Goal: Information Seeking & Learning: Check status

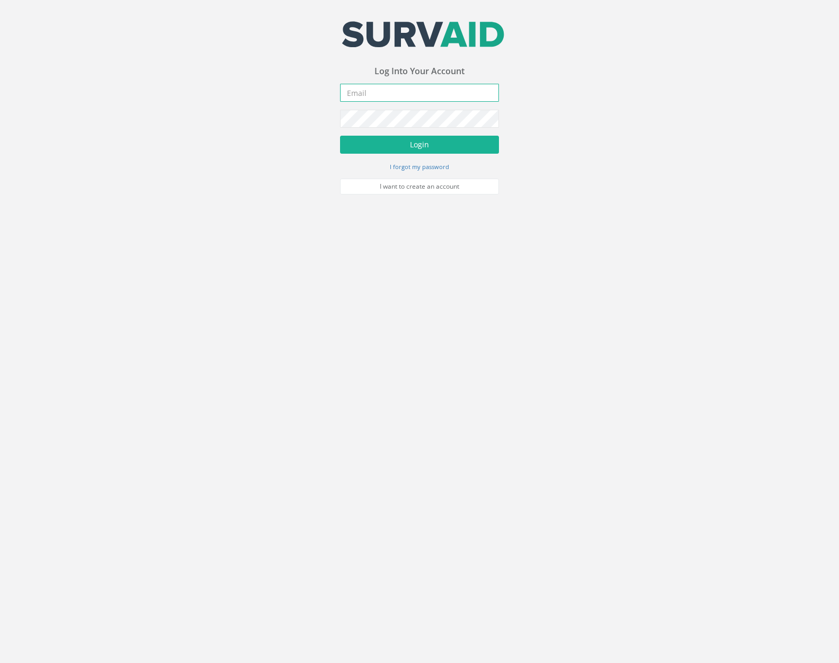
click at [394, 91] on input "email" at bounding box center [419, 93] width 159 height 18
type input "jimmy@pewtress.com"
click at [340, 136] on button "Login" at bounding box center [419, 145] width 159 height 18
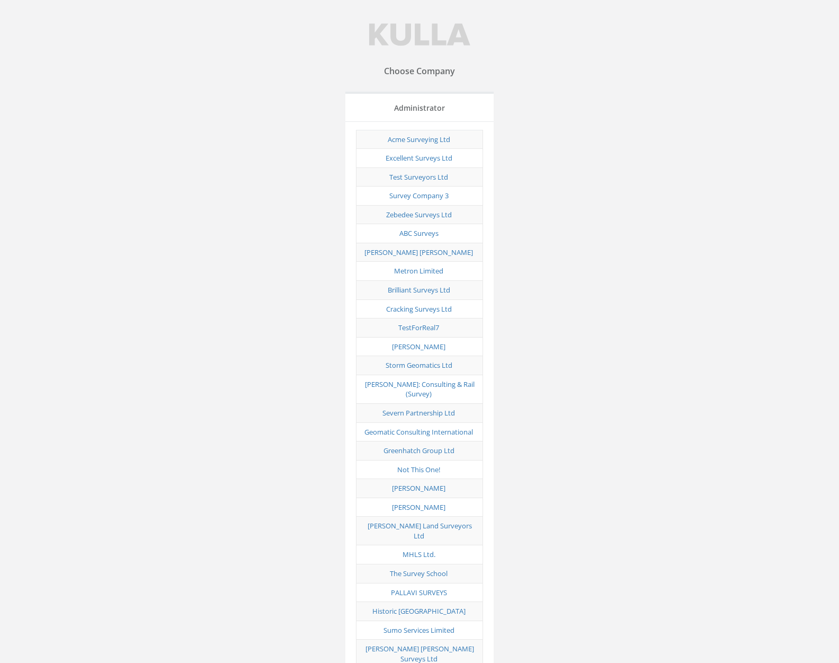
scroll to position [4126, 0]
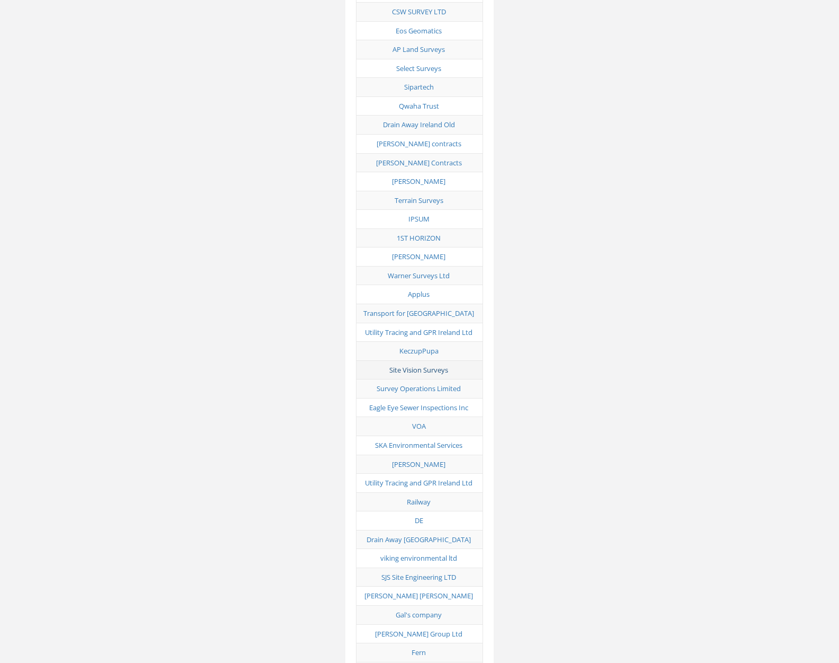
click at [411, 365] on link "Site Vision Surveys" at bounding box center [419, 370] width 59 height 10
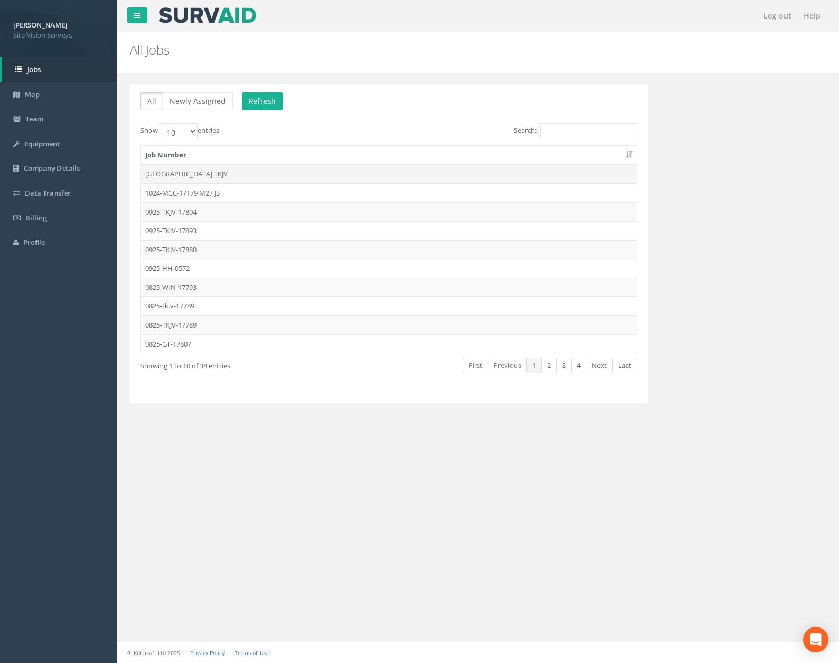
click at [246, 176] on td "Great Chertsey Road TKJV" at bounding box center [389, 173] width 496 height 19
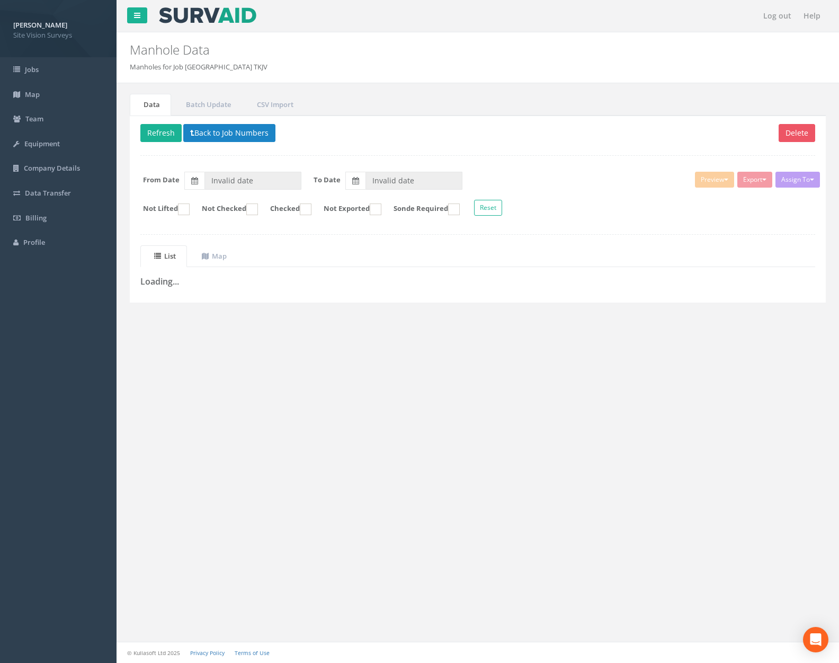
type input "04/08/2025"
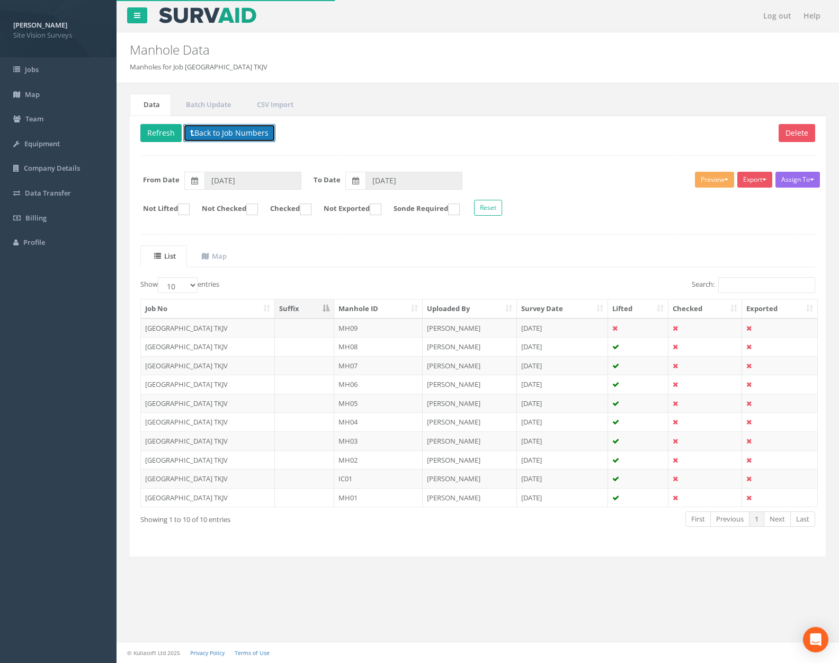
click at [229, 137] on button "Back to Job Numbers" at bounding box center [229, 133] width 92 height 18
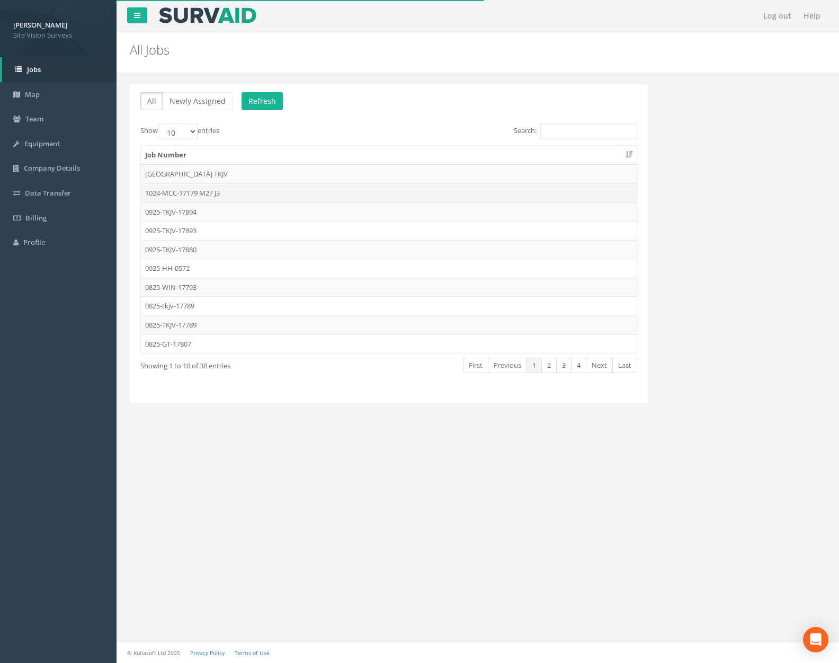
click at [230, 194] on td "1024-MCC-17179 M27 J3" at bounding box center [389, 192] width 496 height 19
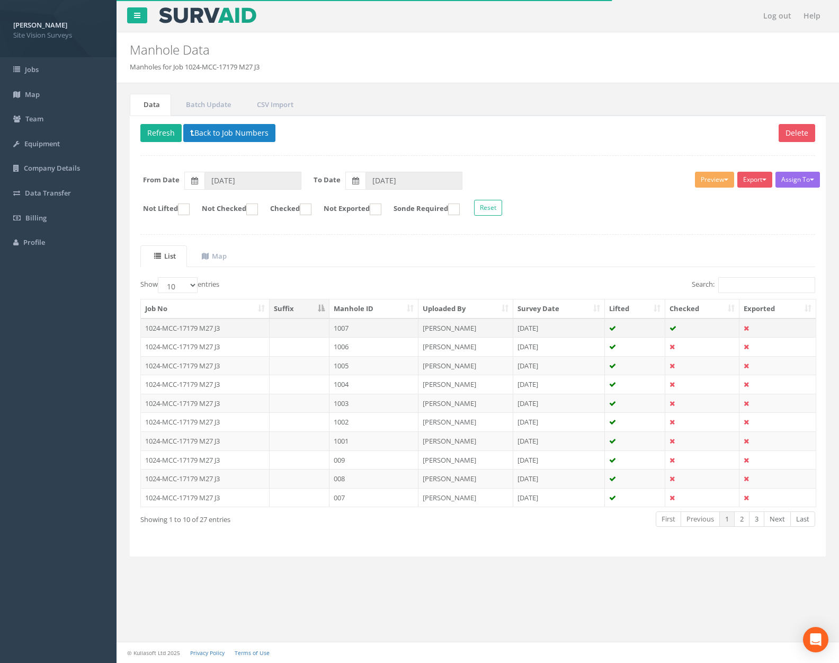
click at [267, 329] on td "1024-MCC-17179 M27 J3" at bounding box center [205, 328] width 129 height 19
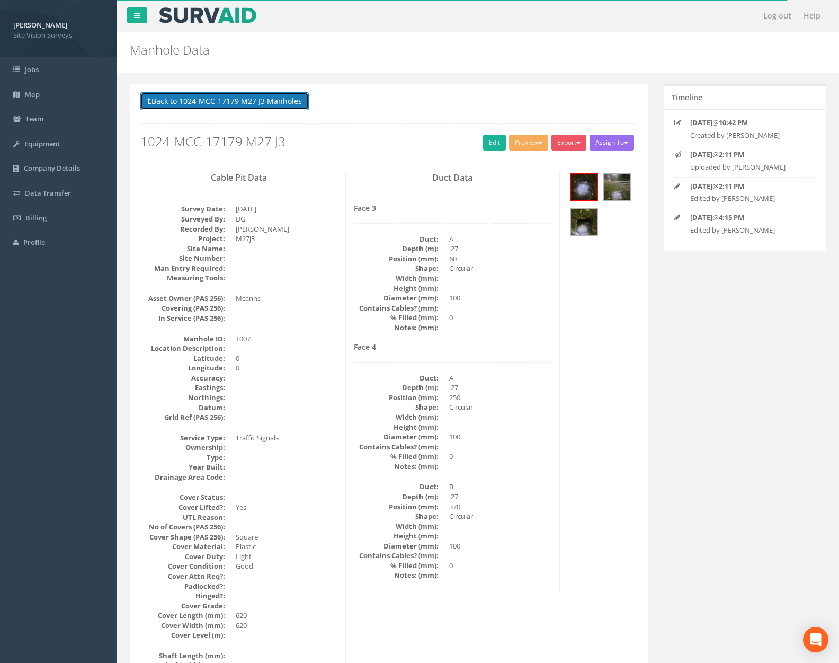
click at [262, 101] on button "Back to 1024-MCC-17179 M27 J3 Manholes" at bounding box center [224, 101] width 169 height 18
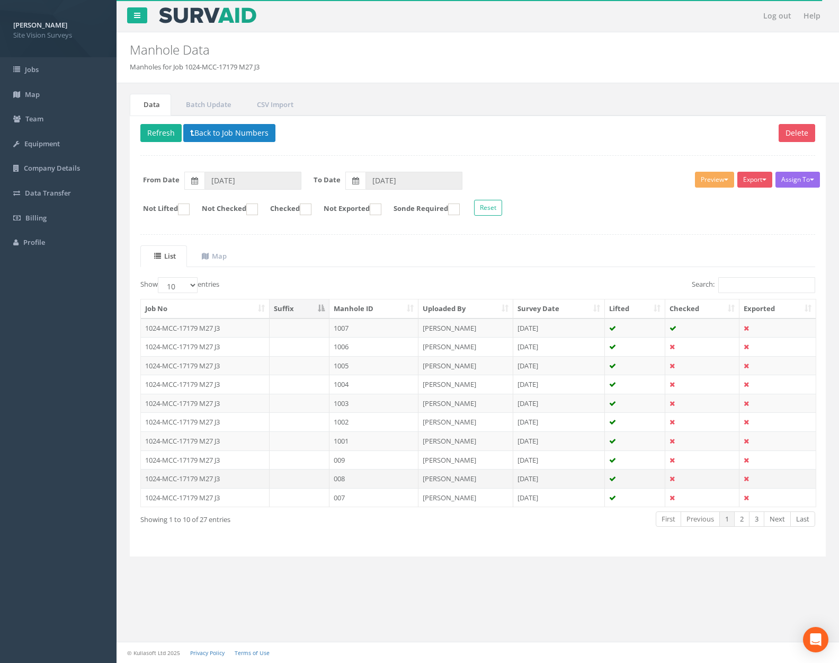
click at [254, 469] on td "1024-MCC-17179 M27 J3" at bounding box center [205, 478] width 129 height 19
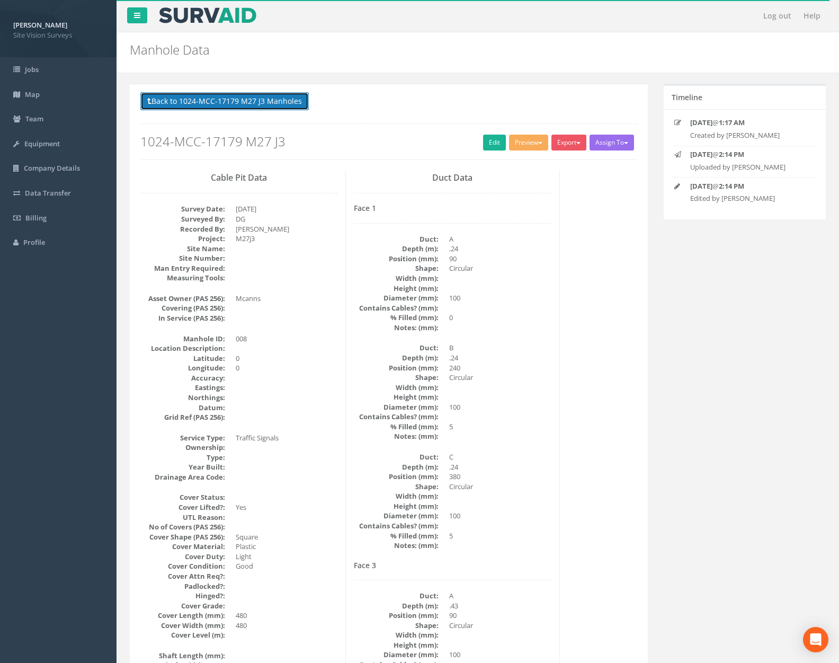
click at [240, 105] on button "Back to 1024-MCC-17179 M27 J3 Manholes" at bounding box center [224, 101] width 169 height 18
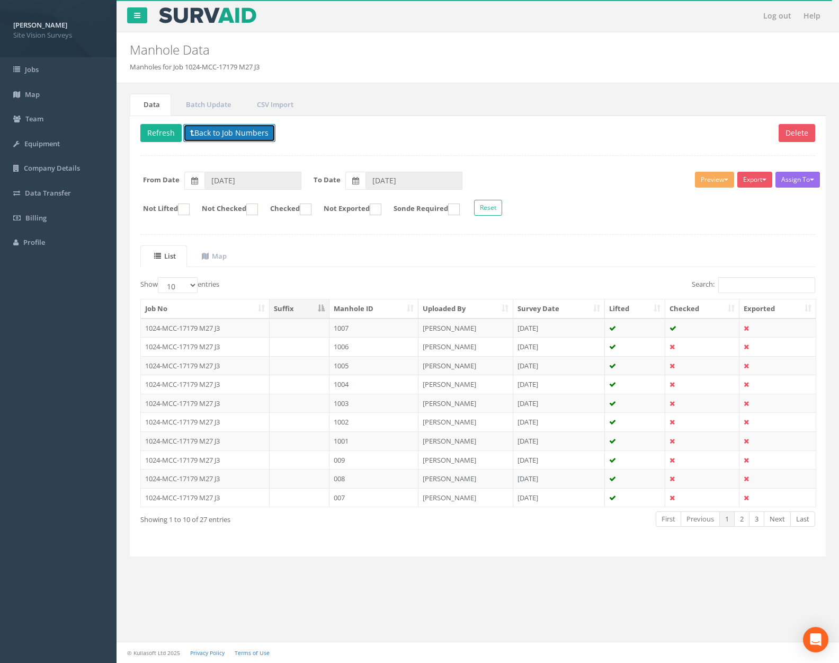
click at [232, 126] on button "Back to Job Numbers" at bounding box center [229, 133] width 92 height 18
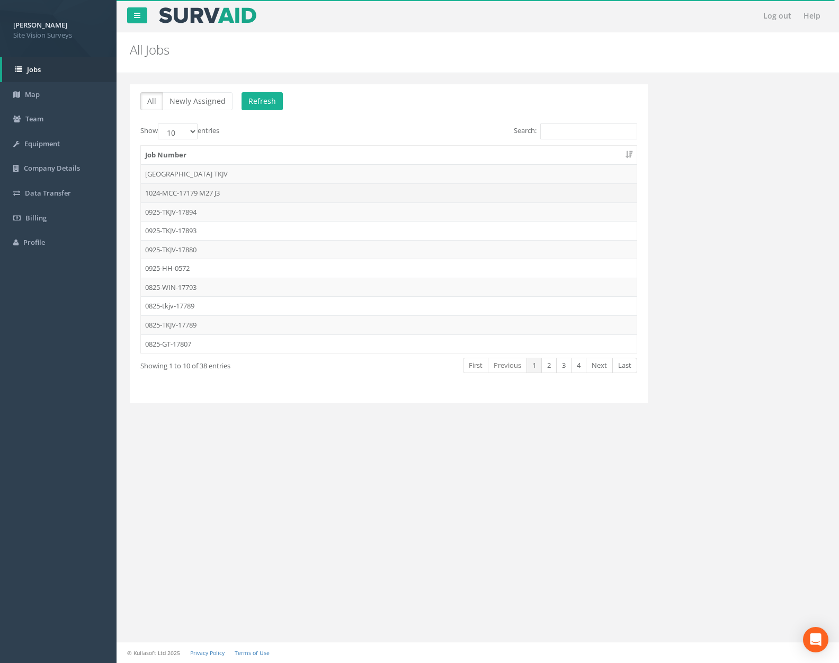
click at [228, 191] on td "1024-MCC-17179 M27 J3" at bounding box center [389, 192] width 496 height 19
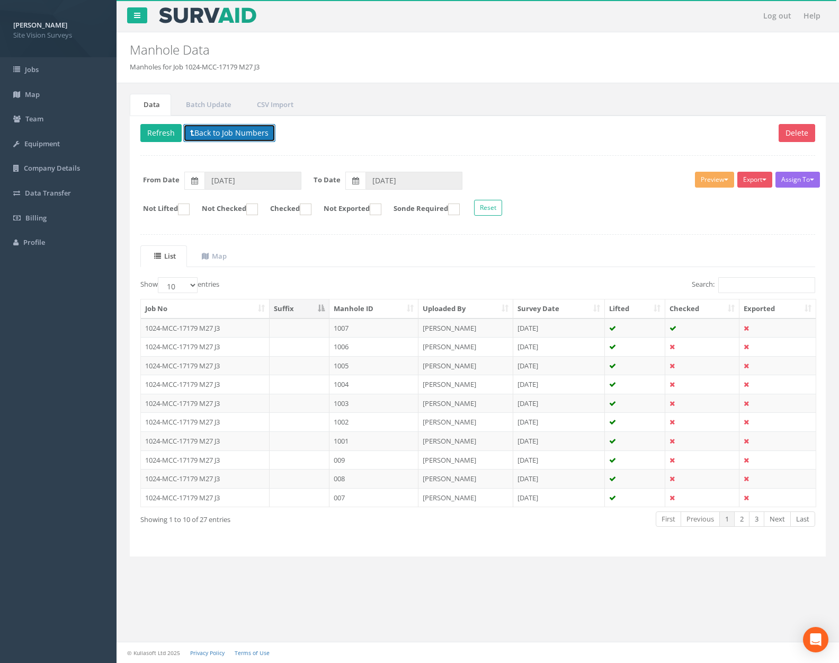
click at [235, 135] on button "Back to Job Numbers" at bounding box center [229, 133] width 92 height 18
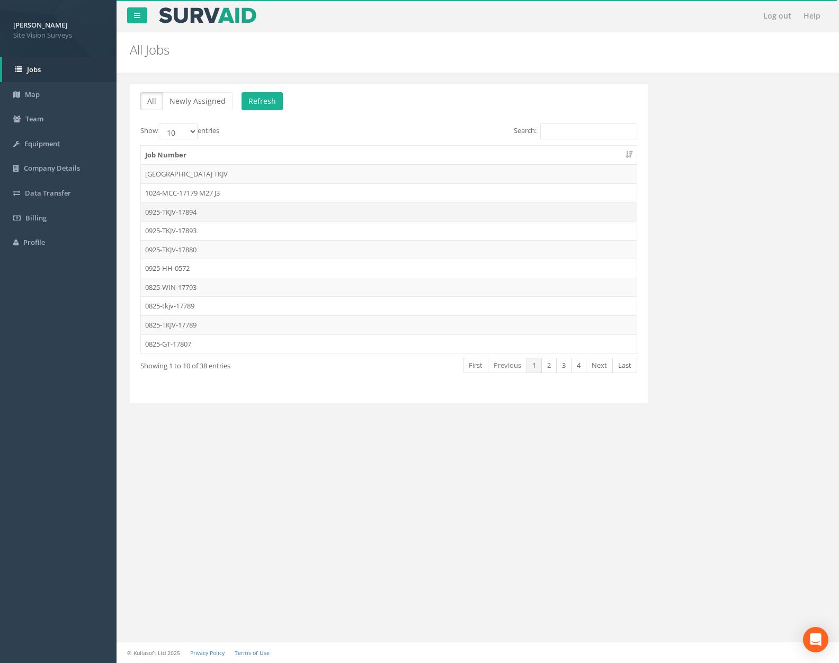
click at [230, 209] on td "0925-TKJV-17894" at bounding box center [389, 211] width 496 height 19
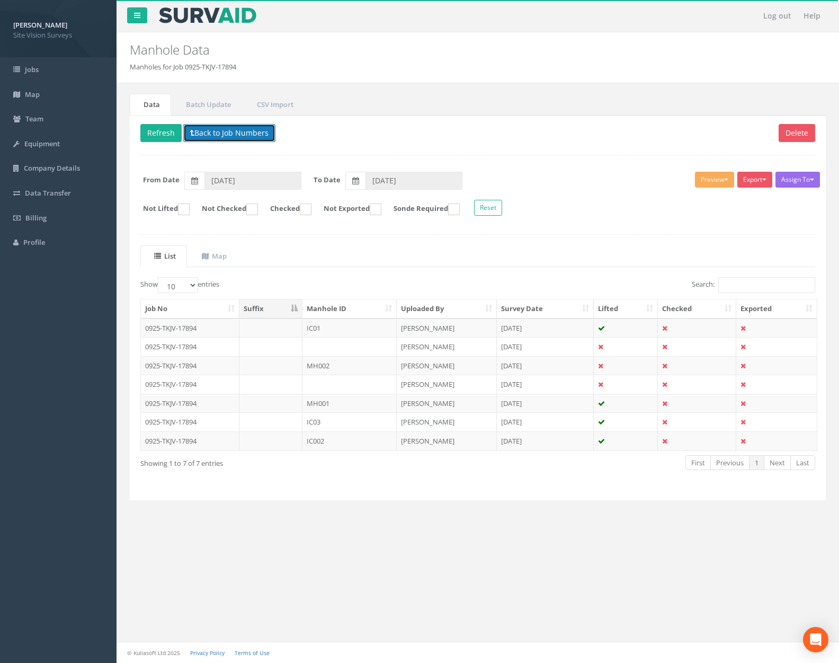
click at [231, 139] on button "Back to Job Numbers" at bounding box center [229, 133] width 92 height 18
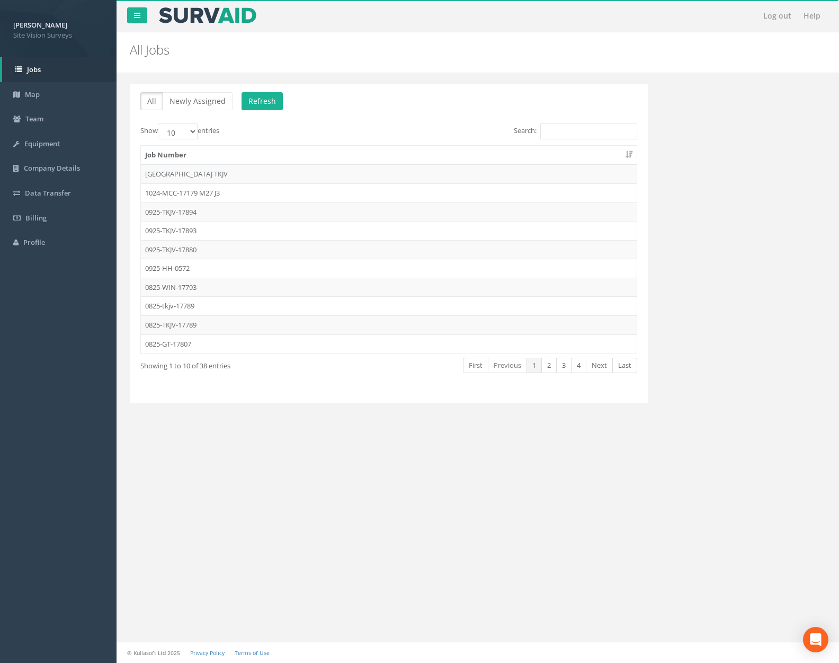
click at [218, 244] on td "0925-TKJV-17880" at bounding box center [389, 249] width 496 height 19
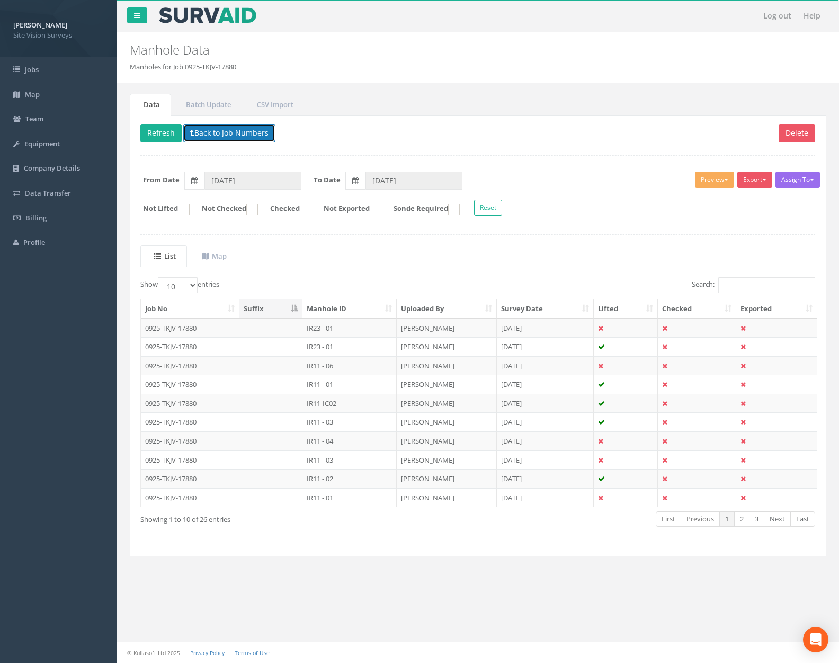
click at [228, 133] on button "Back to Job Numbers" at bounding box center [229, 133] width 92 height 18
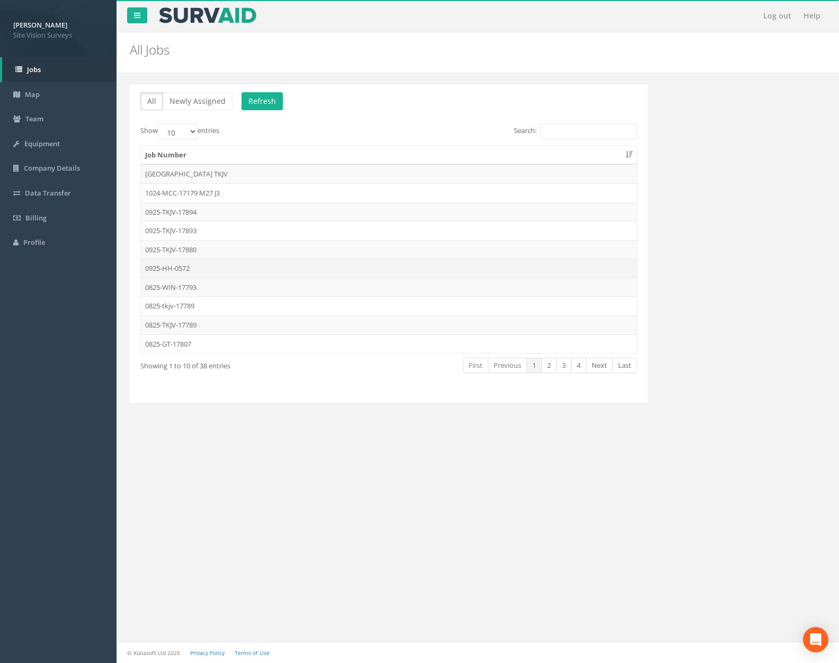
click at [234, 262] on td "0925-HH-0572" at bounding box center [389, 268] width 496 height 19
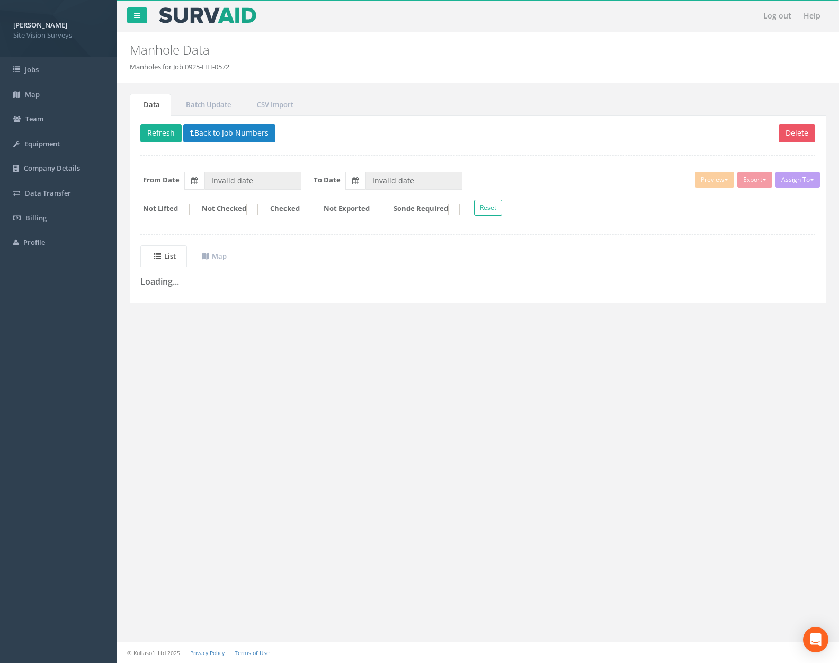
type input "22/09/2025"
type input "29/09/2025"
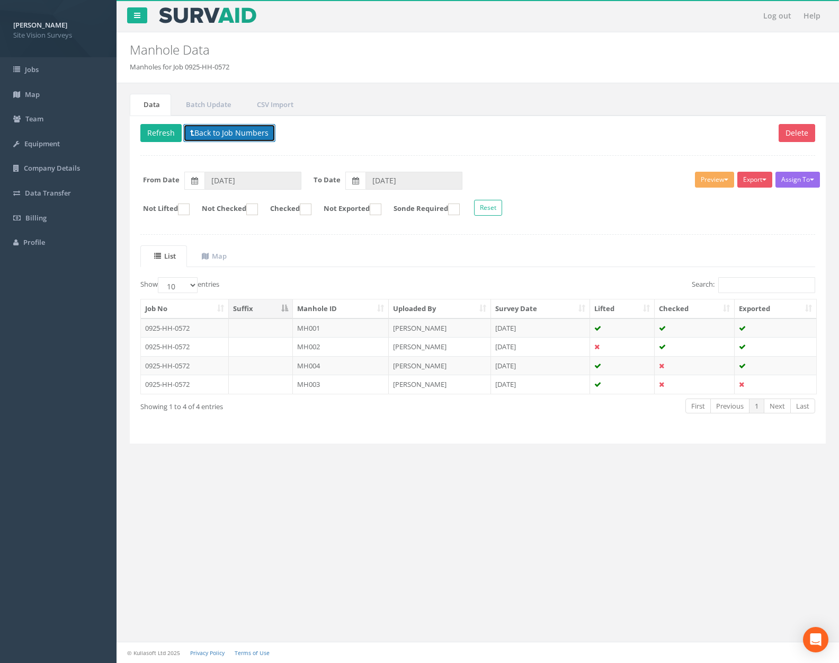
click at [243, 132] on button "Back to Job Numbers" at bounding box center [229, 133] width 92 height 18
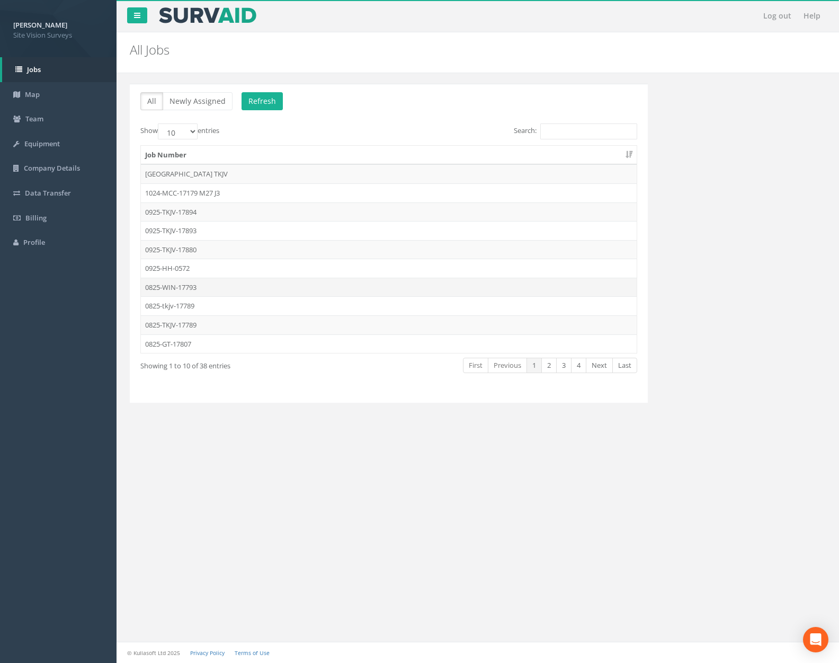
click at [241, 291] on td "0825-WIN-17793" at bounding box center [389, 287] width 496 height 19
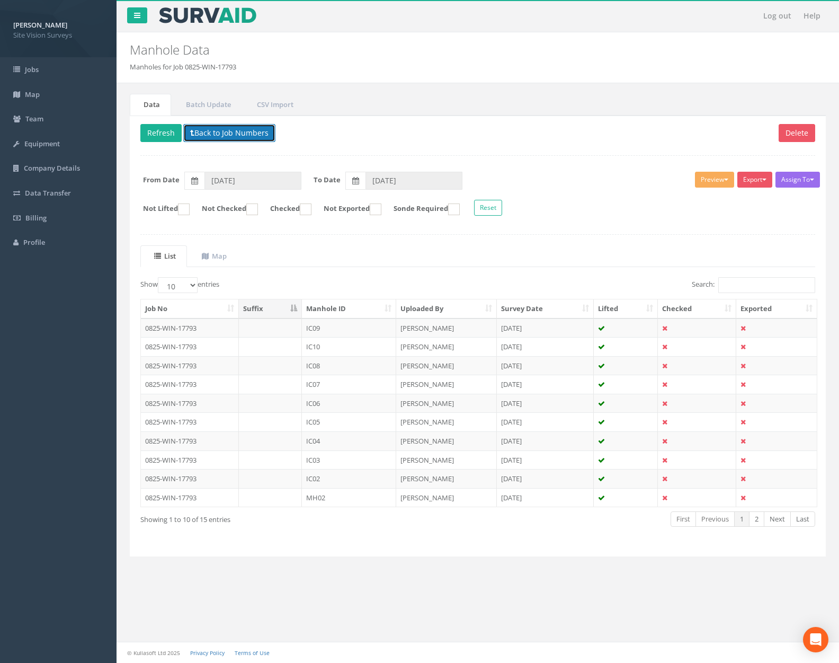
click at [241, 140] on button "Back to Job Numbers" at bounding box center [229, 133] width 92 height 18
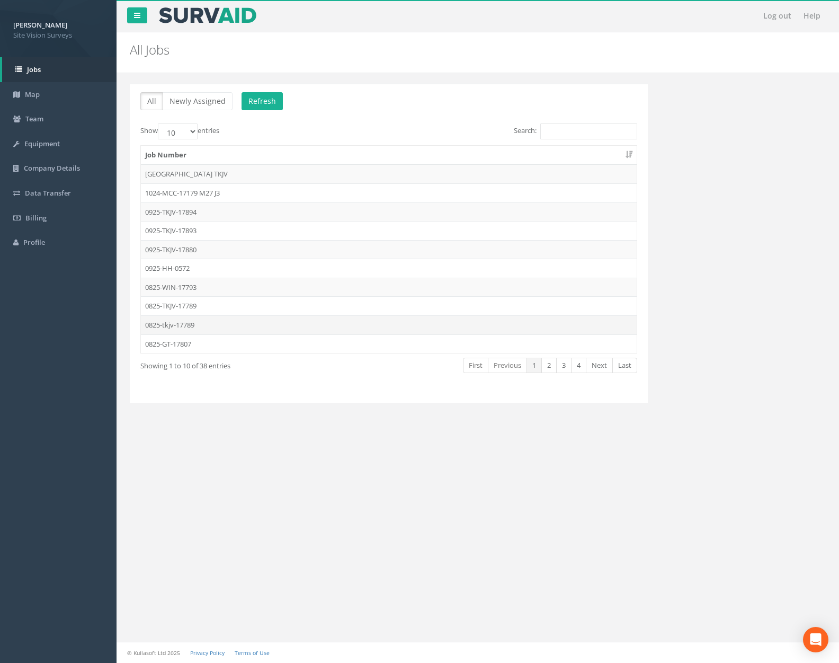
click at [237, 324] on td "0825-tkjv-17789" at bounding box center [389, 324] width 496 height 19
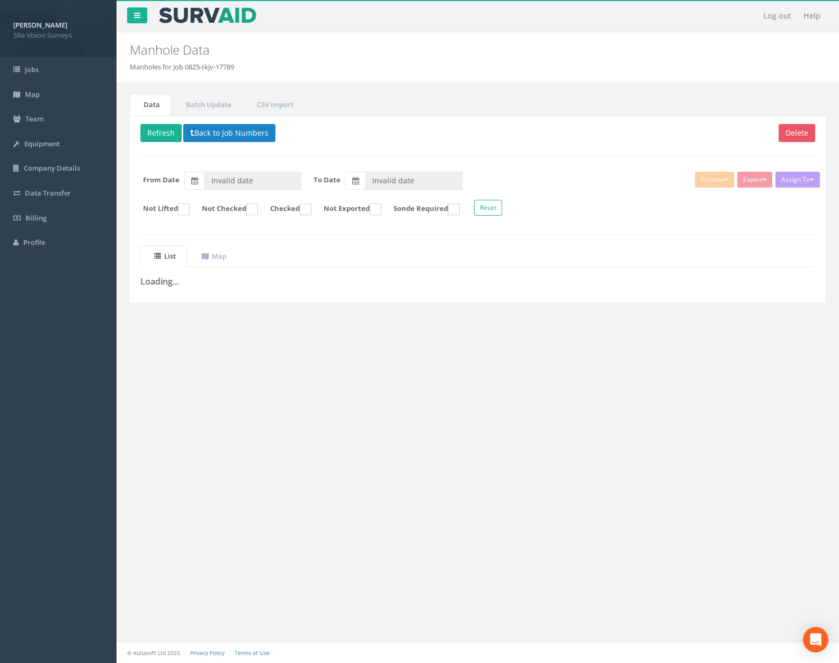
type input "13/08/2025"
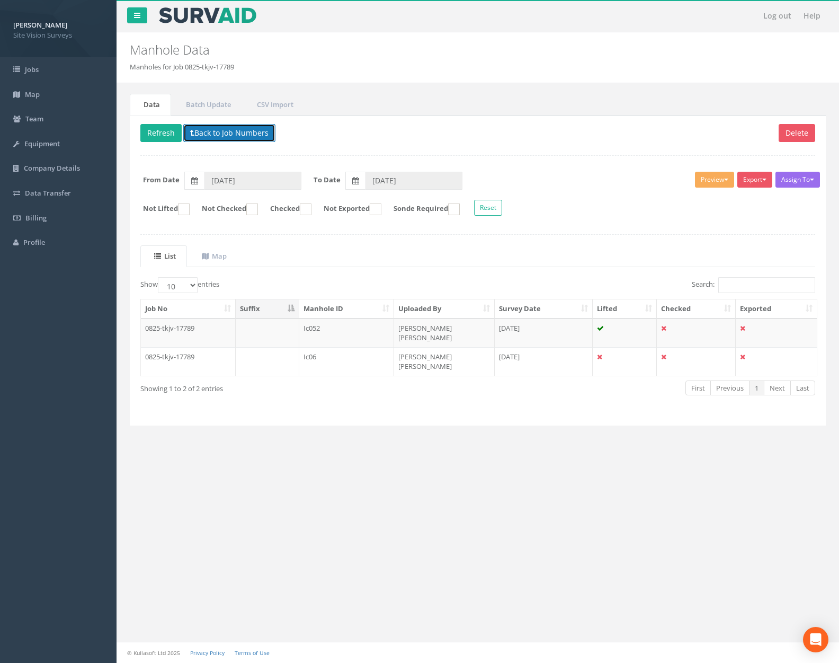
click at [236, 139] on button "Back to Job Numbers" at bounding box center [229, 133] width 92 height 18
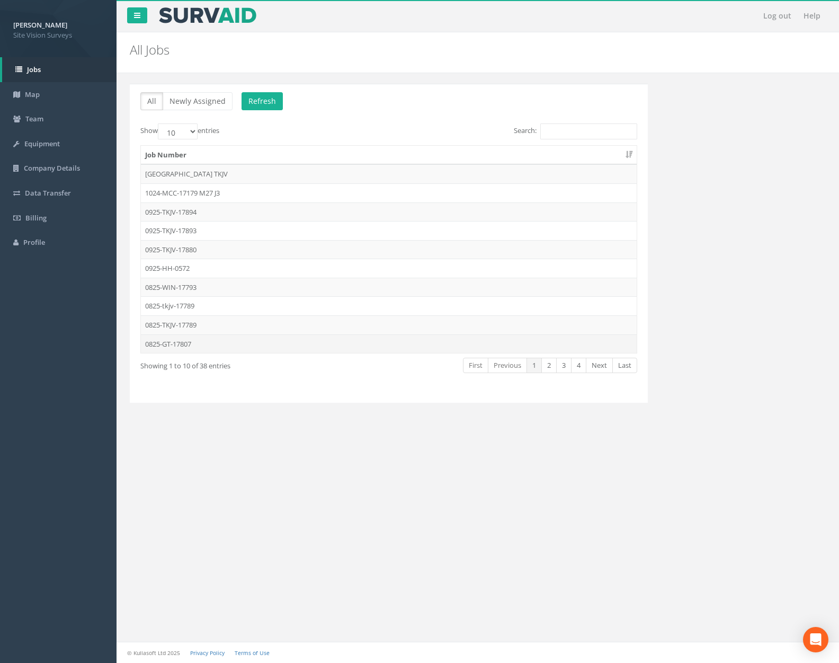
click at [244, 336] on td "0825-GT-17807" at bounding box center [389, 343] width 496 height 19
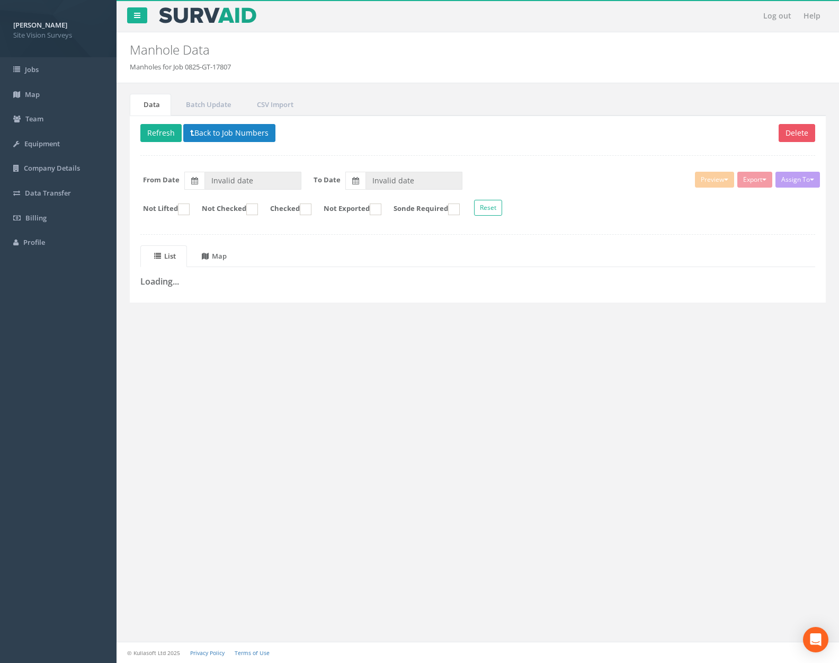
type input "10/09/2025"
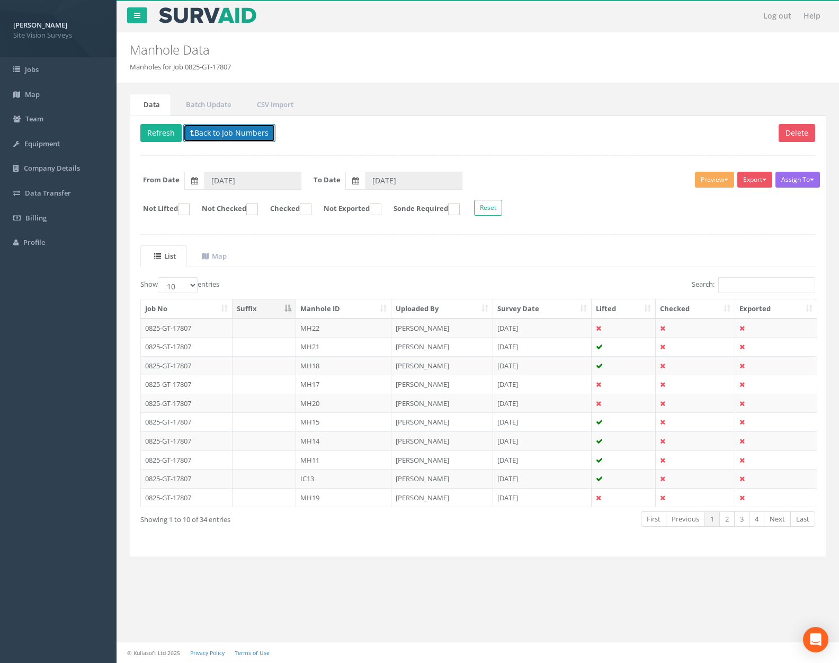
click at [247, 137] on button "Back to Job Numbers" at bounding box center [229, 133] width 92 height 18
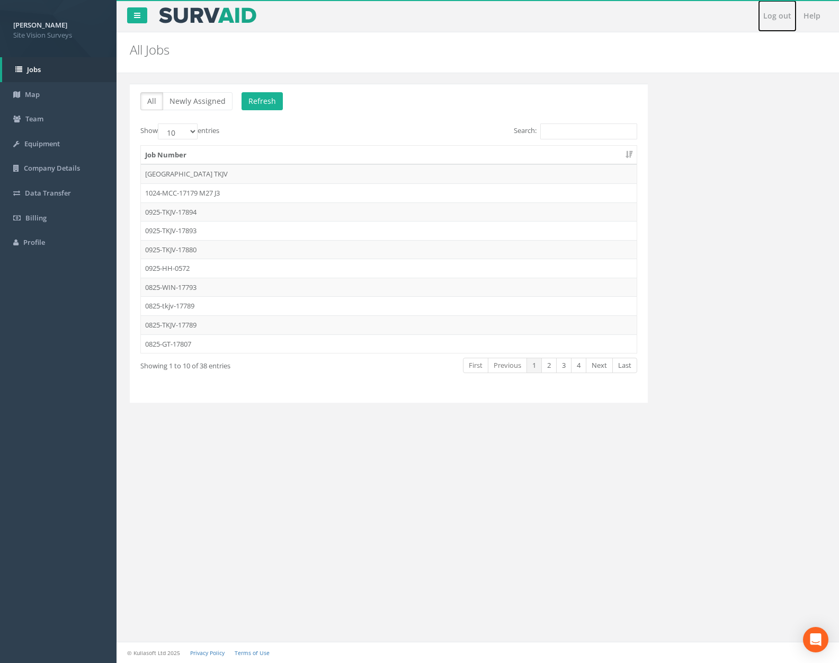
click at [765, 14] on link "Log out" at bounding box center [777, 16] width 39 height 32
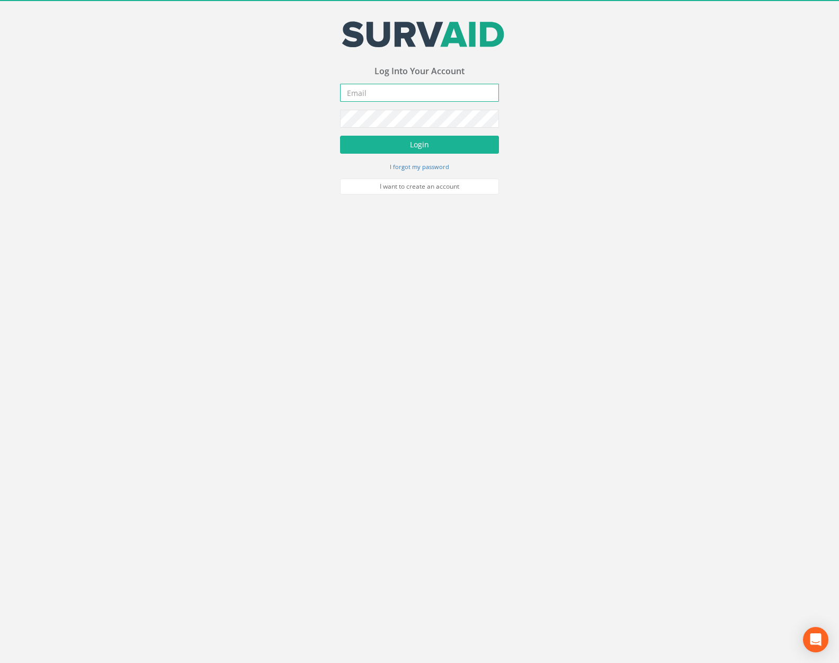
click at [421, 89] on input "email" at bounding box center [419, 93] width 159 height 18
type input "jimmy@pewtress.com"
click at [340, 136] on button "Login" at bounding box center [419, 145] width 159 height 18
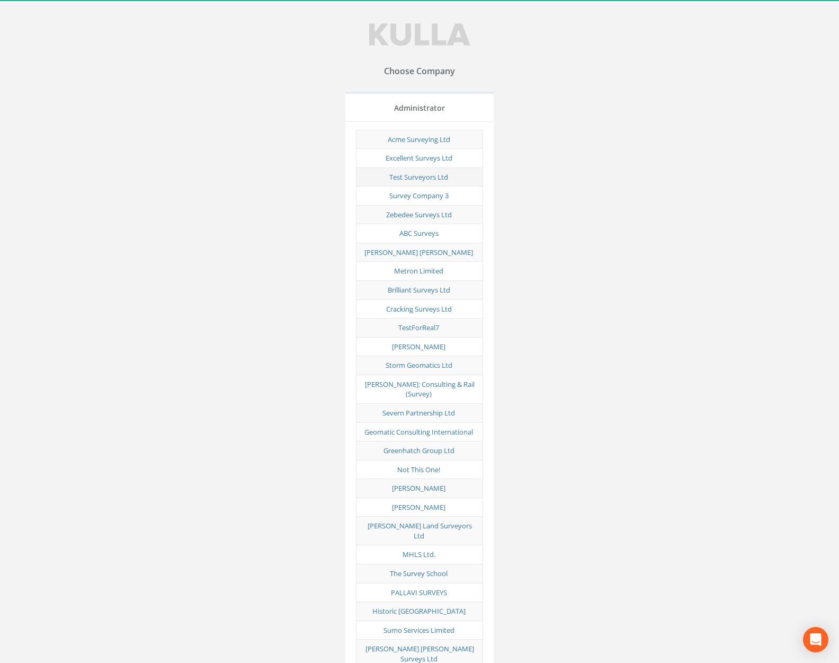
scroll to position [5241, 0]
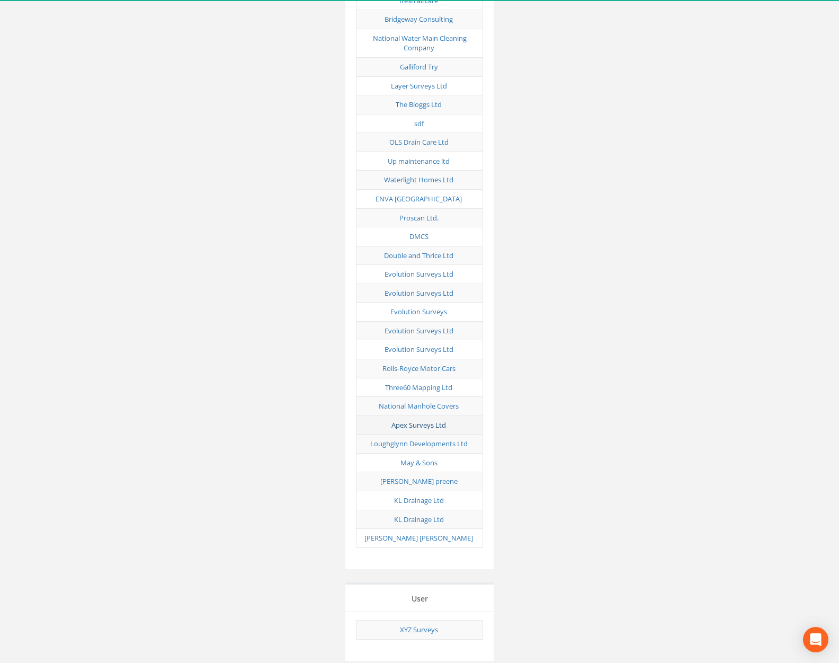
click at [417, 420] on link "Apex Surveys Ltd" at bounding box center [419, 425] width 55 height 10
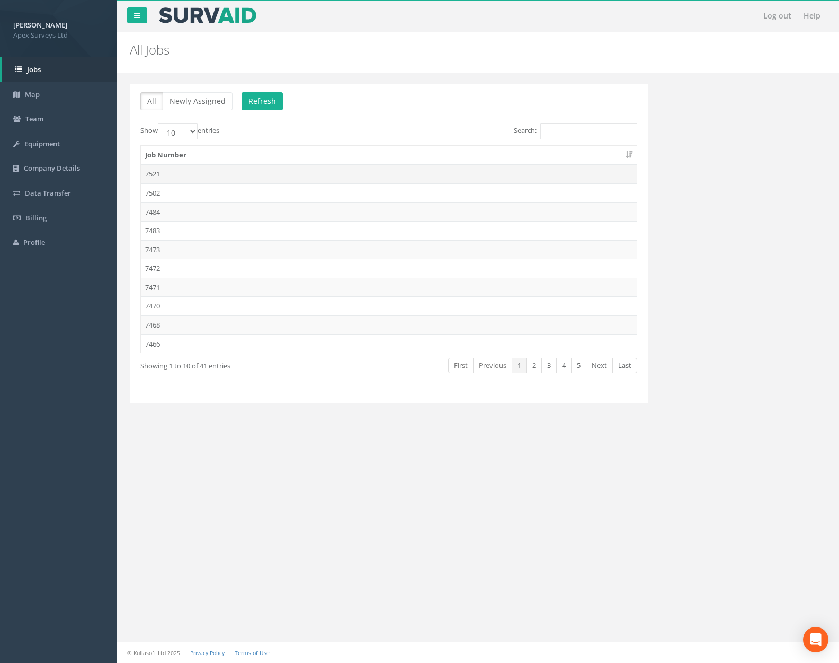
click at [220, 170] on td "7521" at bounding box center [389, 173] width 496 height 19
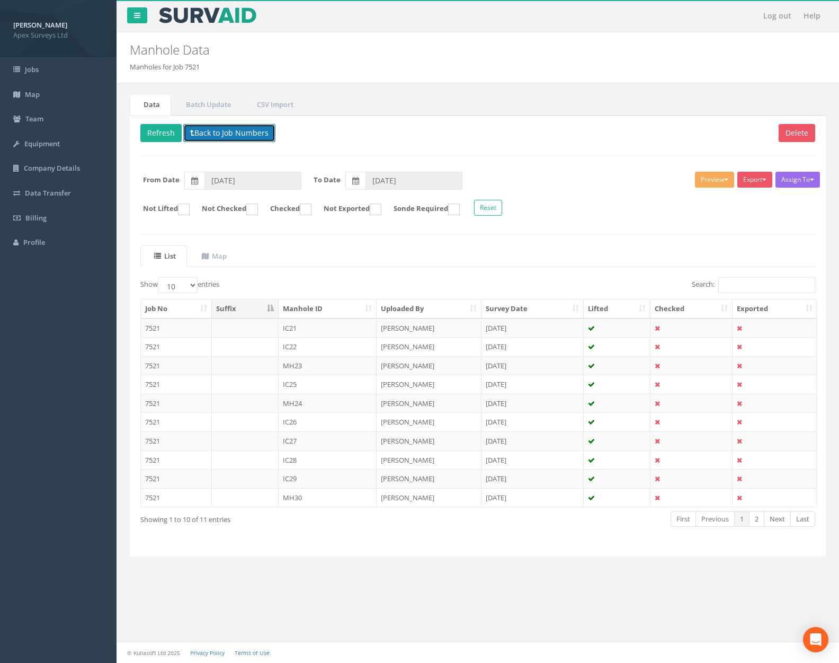
click at [238, 135] on button "Back to Job Numbers" at bounding box center [229, 133] width 92 height 18
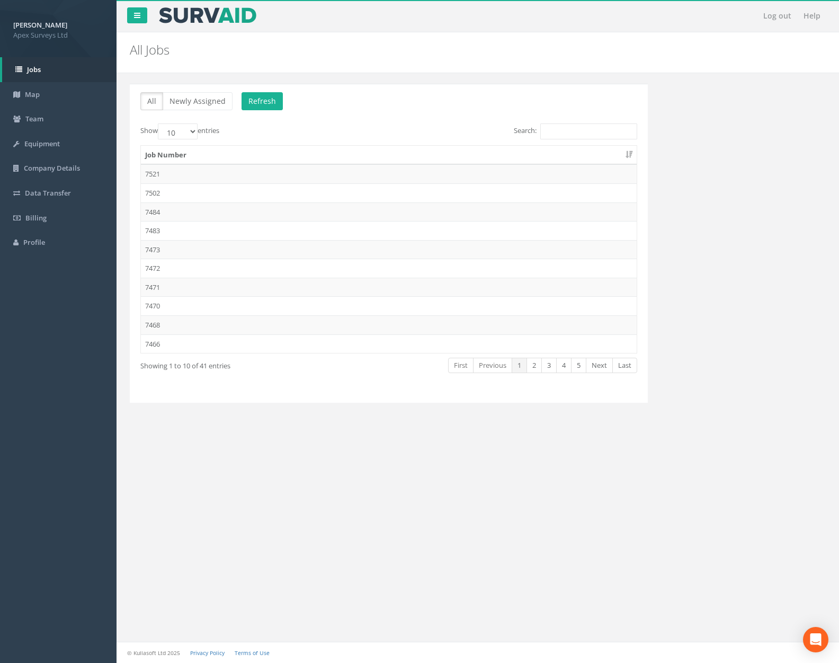
click at [219, 196] on td "7502" at bounding box center [389, 192] width 496 height 19
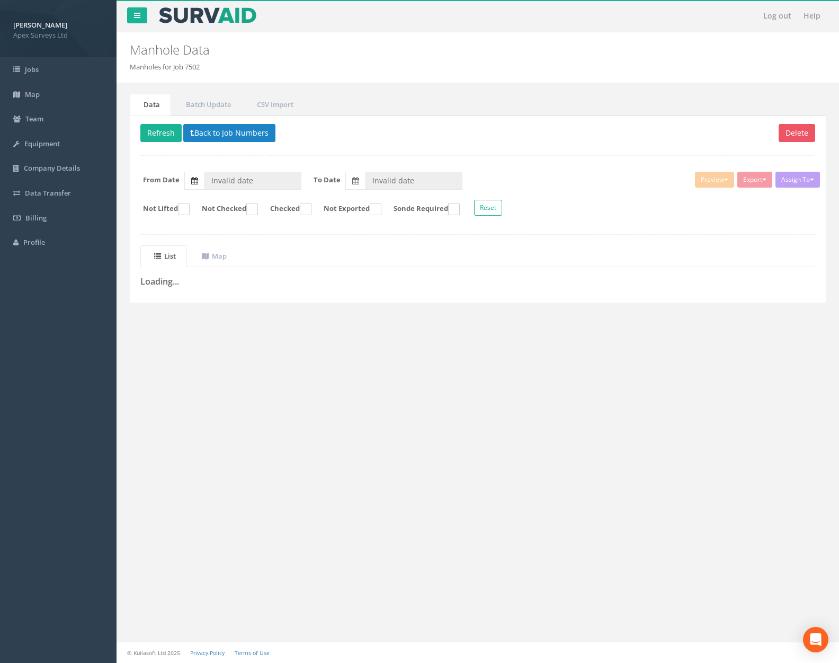
type input "29/09/2025"
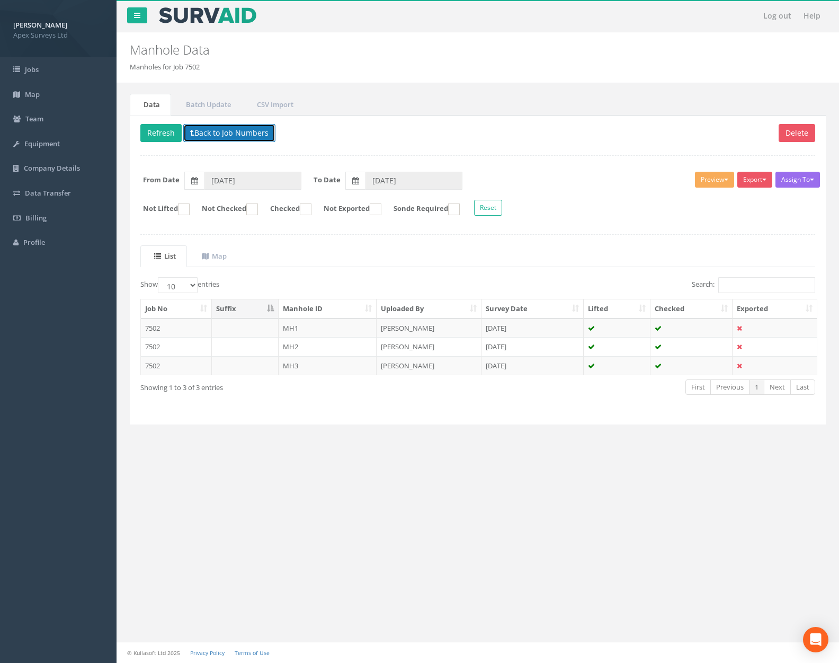
click at [230, 138] on button "Back to Job Numbers" at bounding box center [229, 133] width 92 height 18
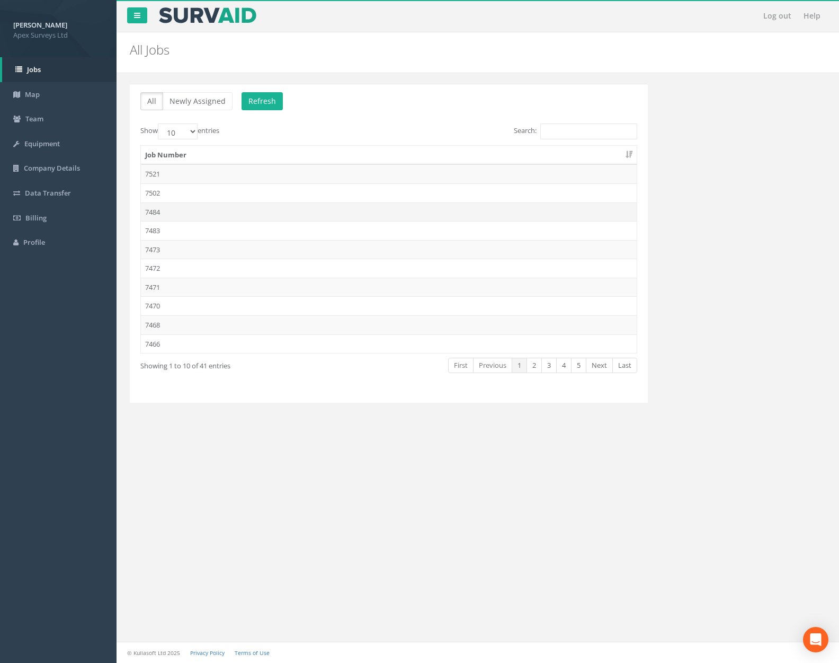
click at [216, 205] on td "7484" at bounding box center [389, 211] width 496 height 19
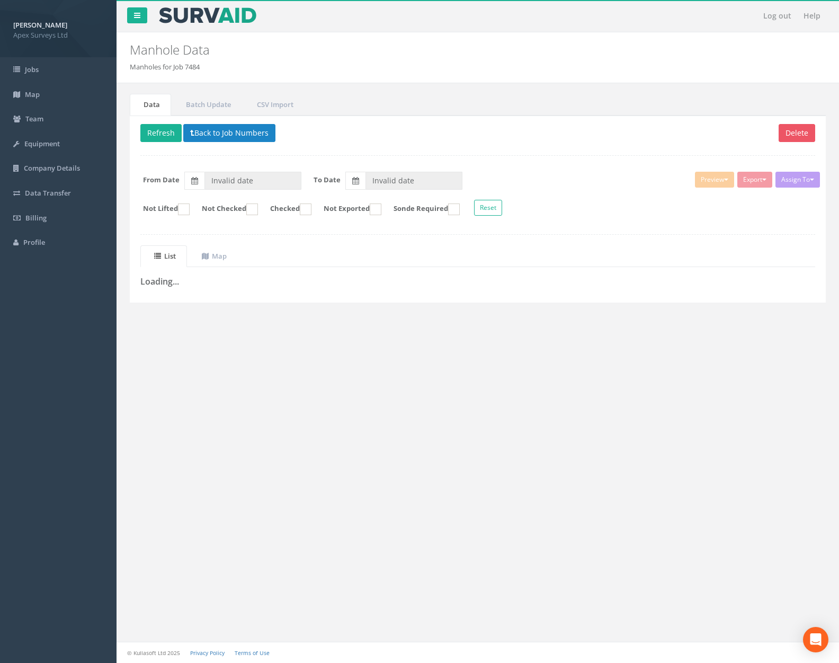
type input "01/10/2025"
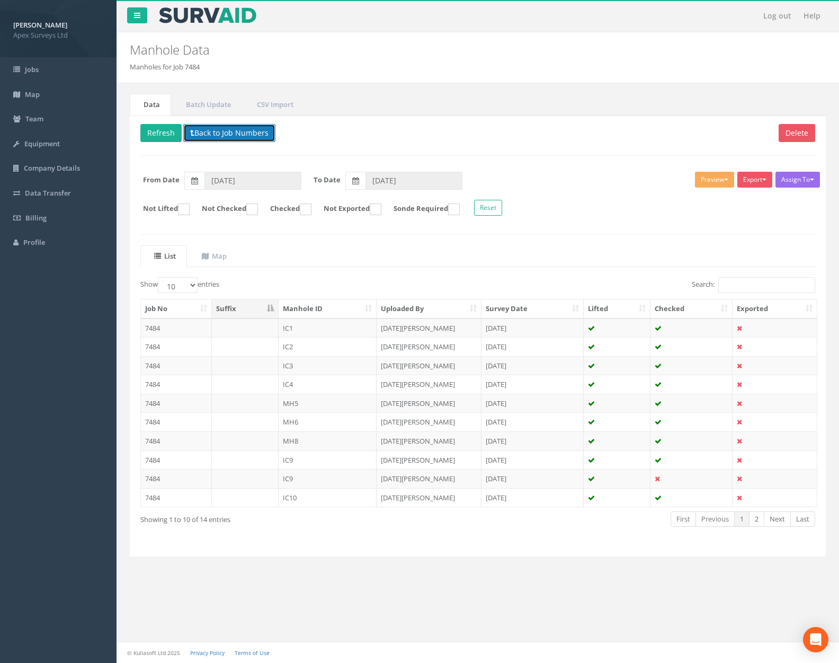
click at [229, 132] on button "Back to Job Numbers" at bounding box center [229, 133] width 92 height 18
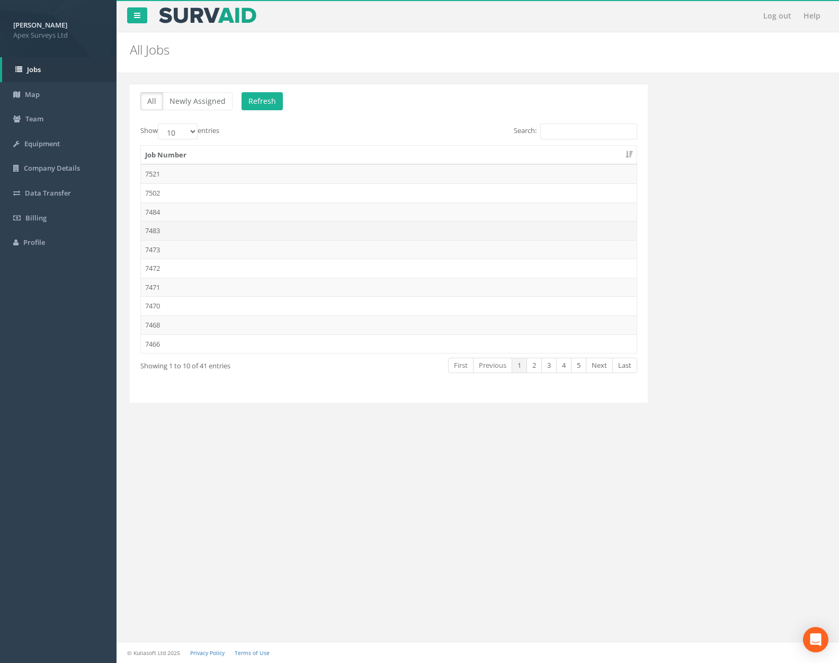
click at [220, 222] on td "7483" at bounding box center [389, 230] width 496 height 19
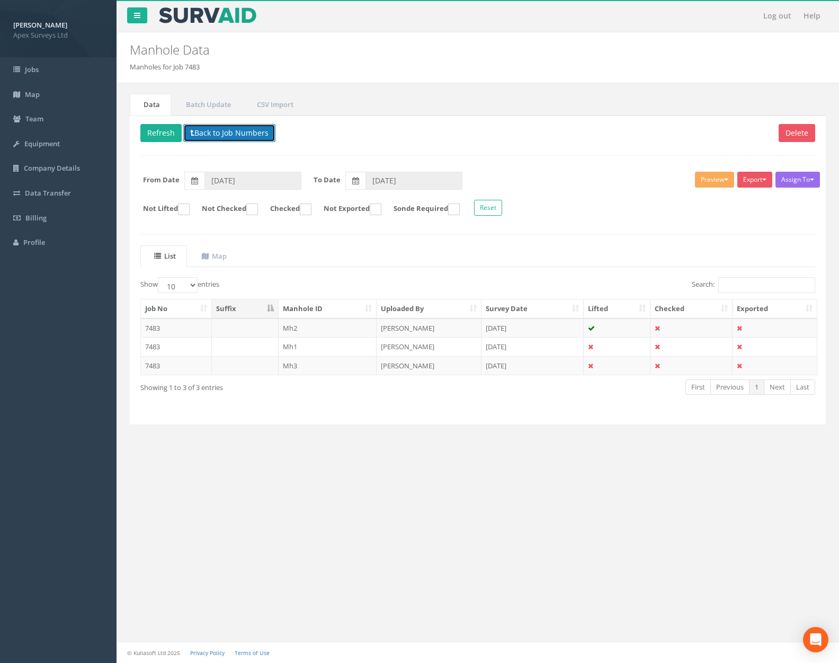
click at [238, 132] on button "Back to Job Numbers" at bounding box center [229, 133] width 92 height 18
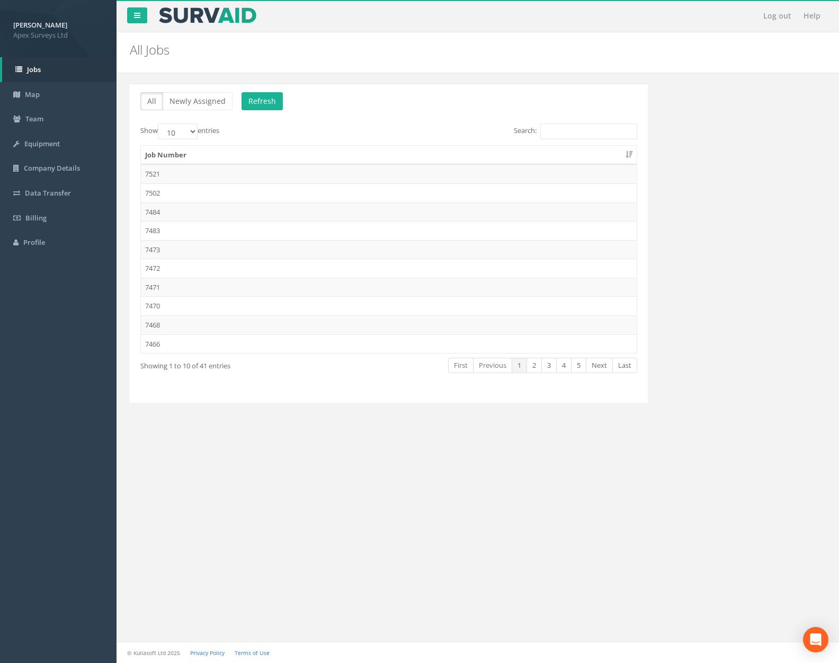
click at [220, 242] on td "7473" at bounding box center [389, 249] width 496 height 19
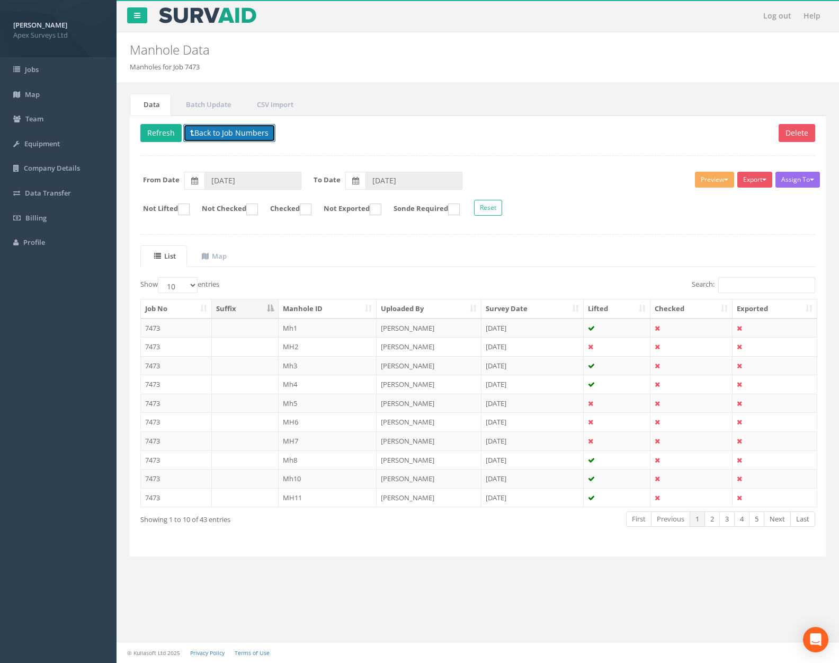
click at [232, 132] on button "Back to Job Numbers" at bounding box center [229, 133] width 92 height 18
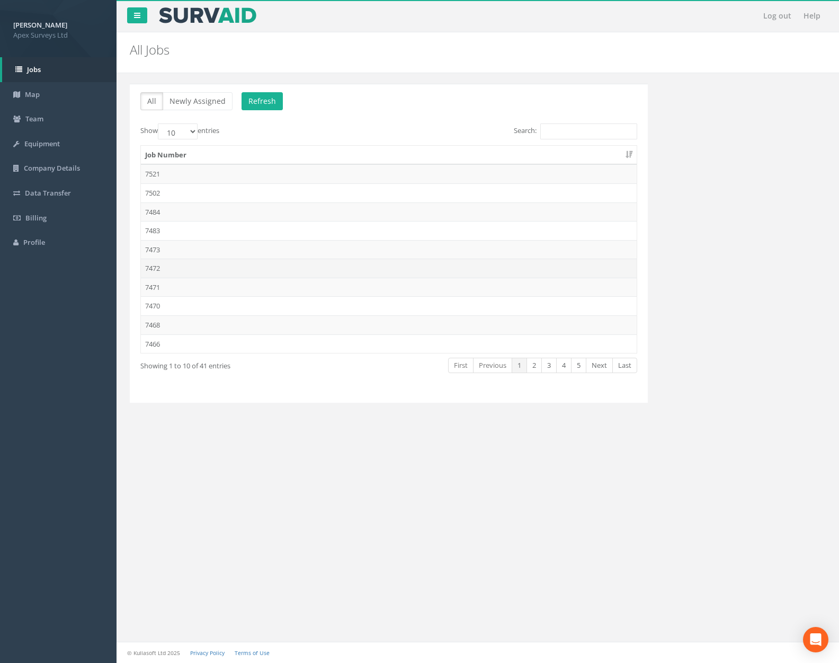
click at [214, 269] on td "7472" at bounding box center [389, 268] width 496 height 19
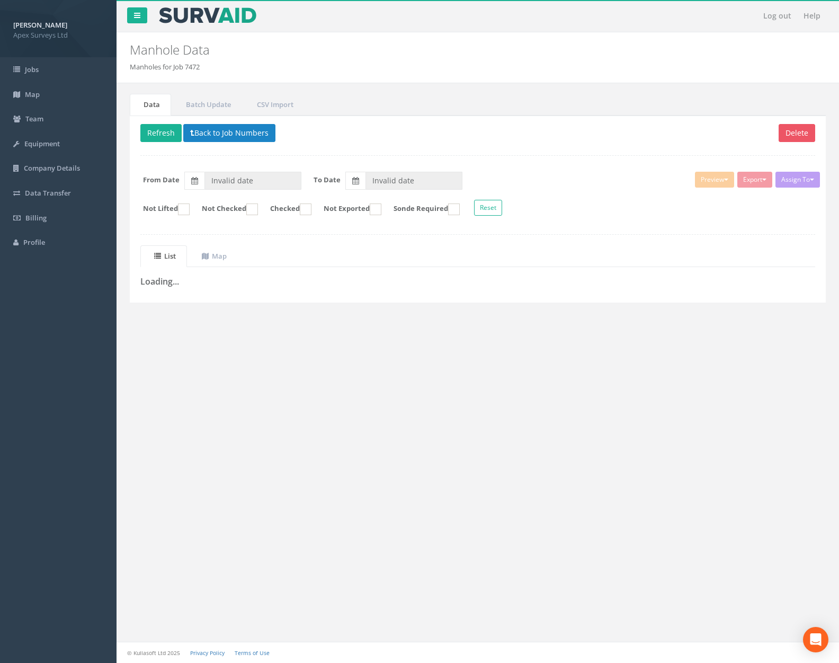
type input "23/09/2025"
type input "02/10/2025"
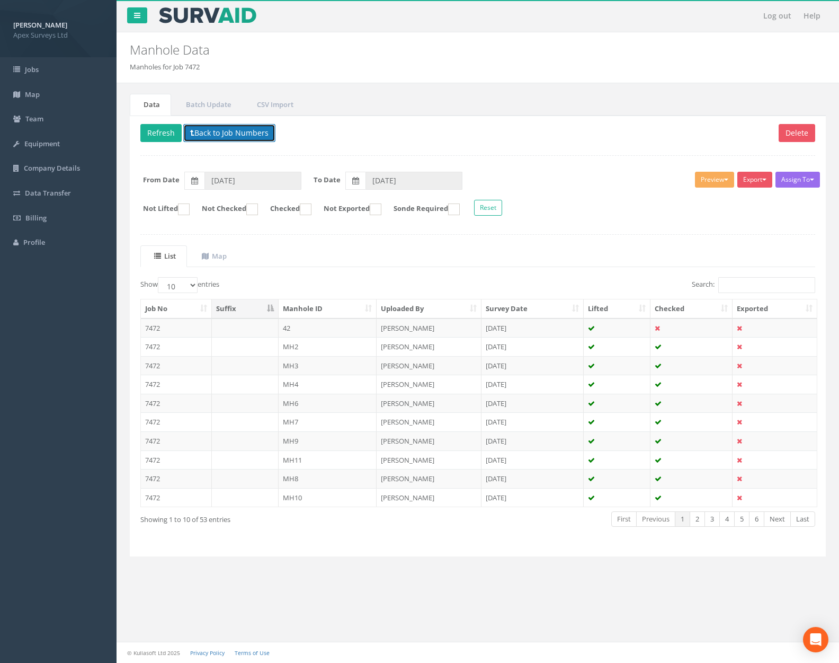
click at [228, 136] on button "Back to Job Numbers" at bounding box center [229, 133] width 92 height 18
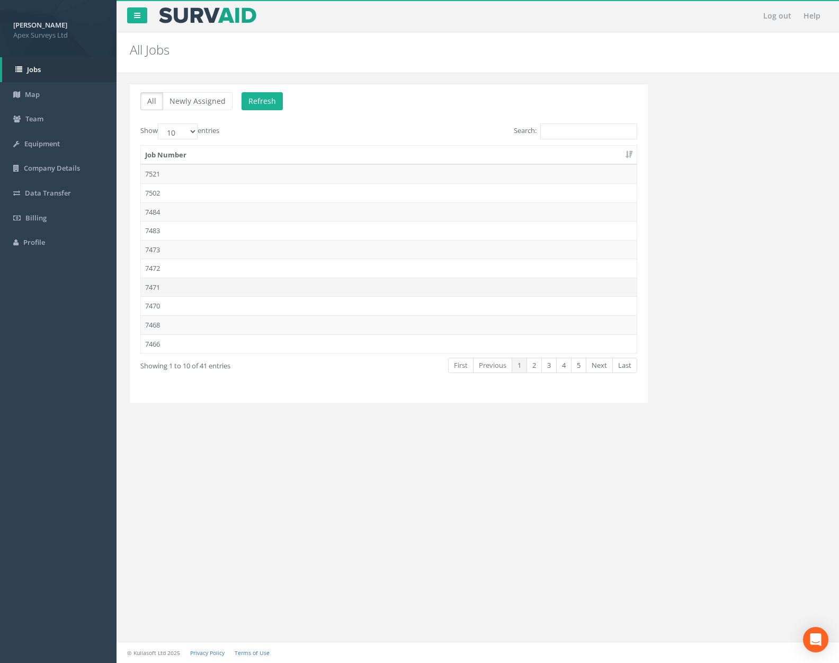
click at [214, 284] on td "7471" at bounding box center [389, 287] width 496 height 19
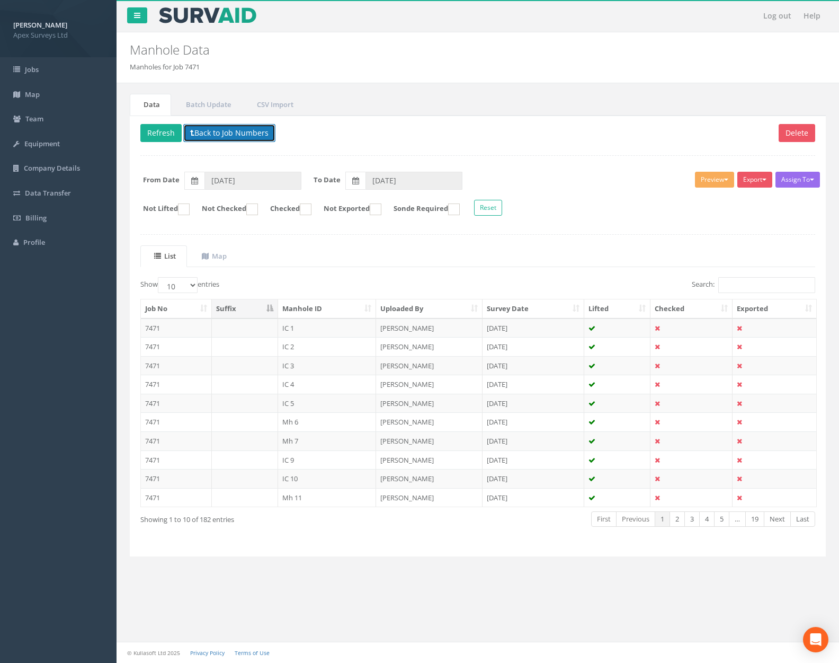
click at [235, 138] on button "Back to Job Numbers" at bounding box center [229, 133] width 92 height 18
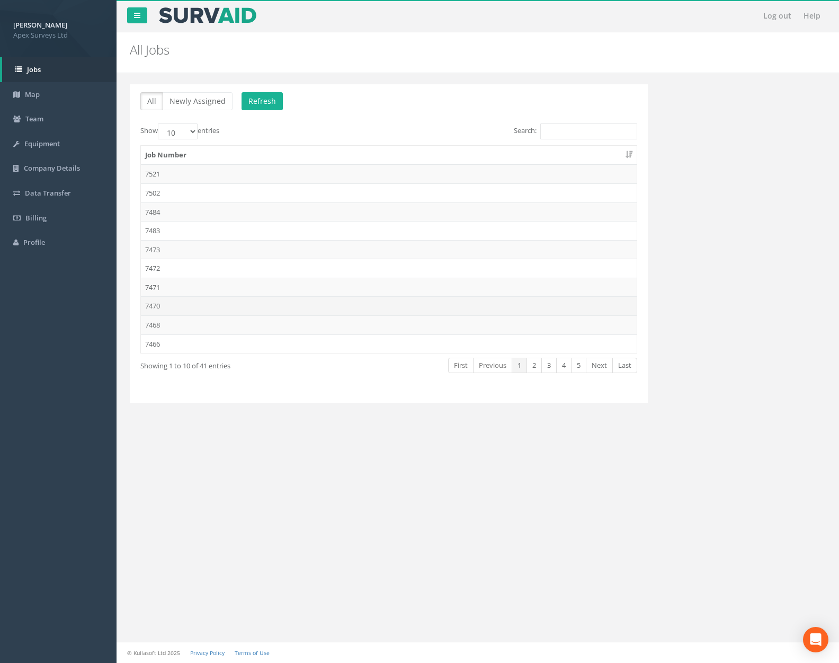
click at [217, 304] on td "7470" at bounding box center [389, 305] width 496 height 19
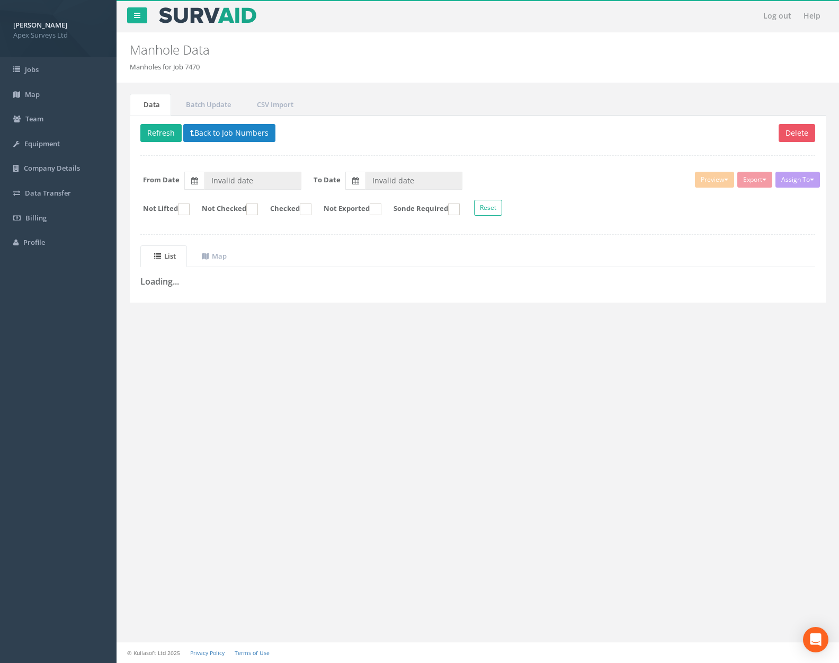
type input "02/10/2025"
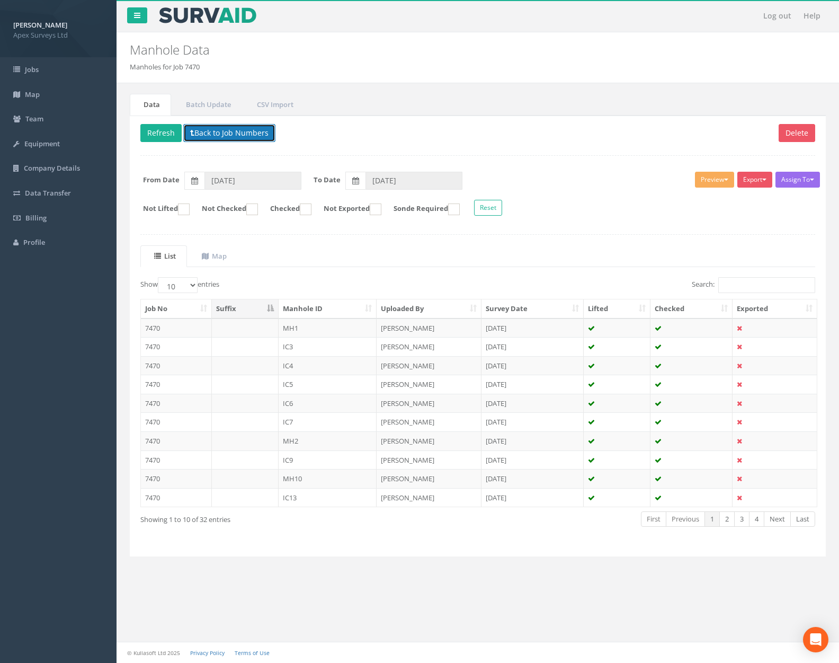
click at [224, 137] on button "Back to Job Numbers" at bounding box center [229, 133] width 92 height 18
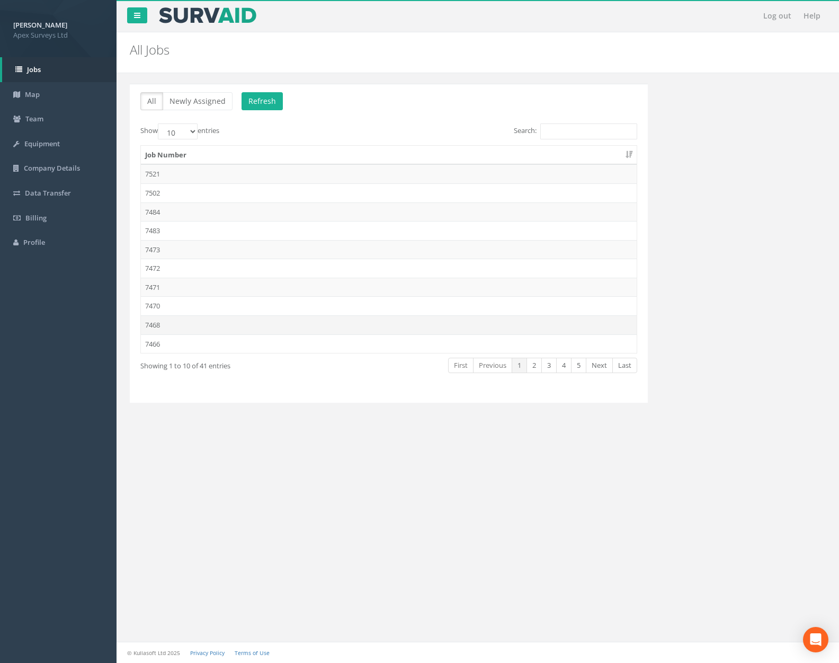
click at [219, 319] on td "7468" at bounding box center [389, 324] width 496 height 19
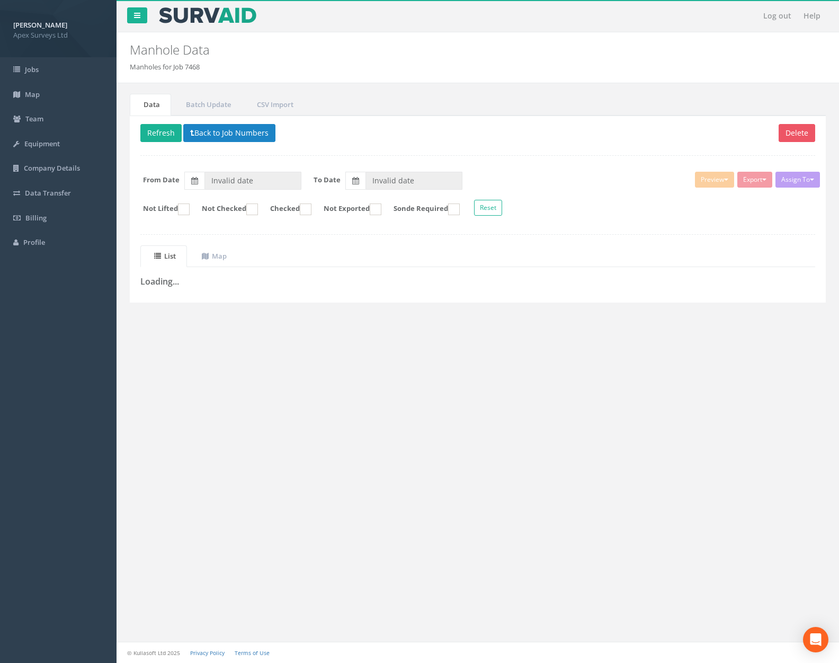
type input "29/09/2025"
type input "30/09/2025"
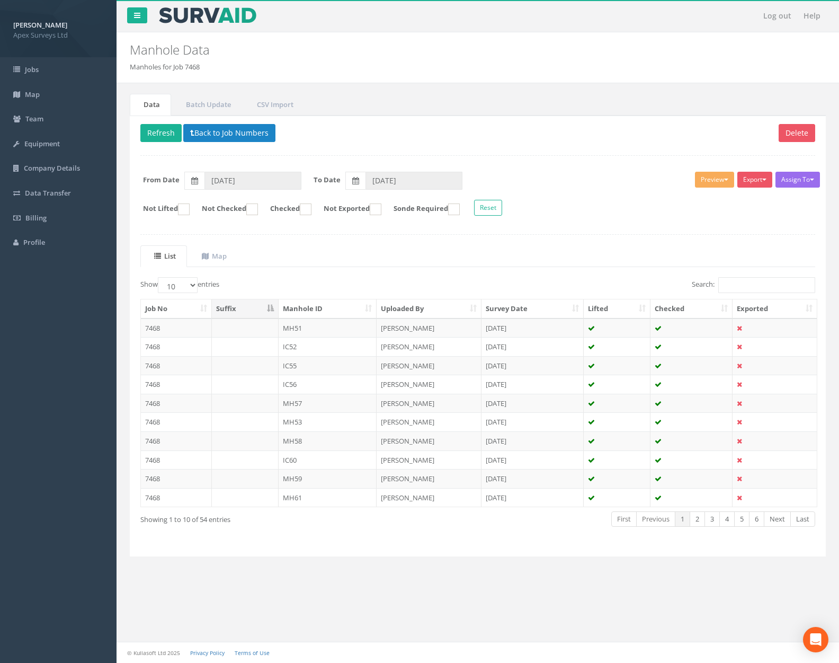
click at [229, 142] on p "Delete Refresh Back to Job Numbers" at bounding box center [477, 134] width 675 height 21
click at [229, 134] on button "Back to Job Numbers" at bounding box center [229, 133] width 92 height 18
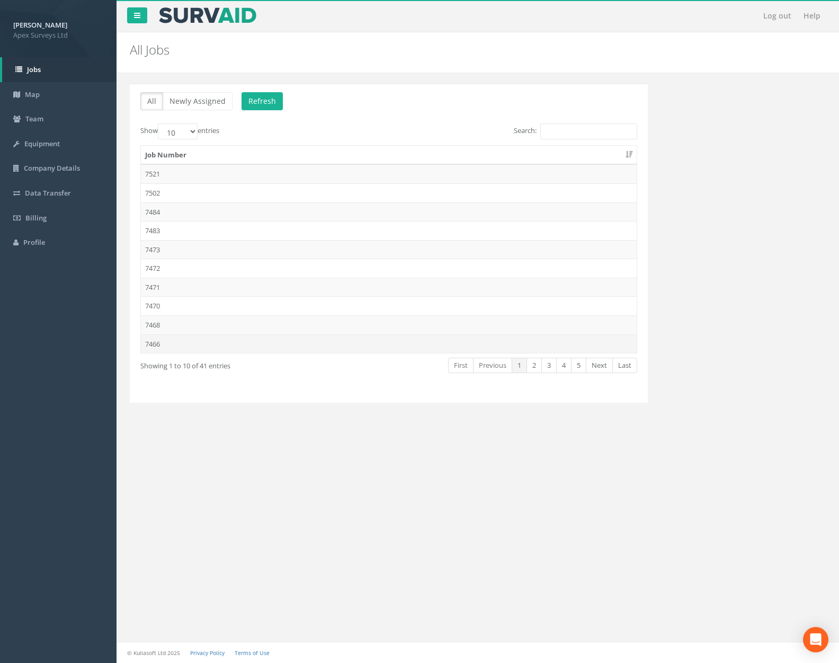
click at [217, 349] on td "7466" at bounding box center [389, 343] width 496 height 19
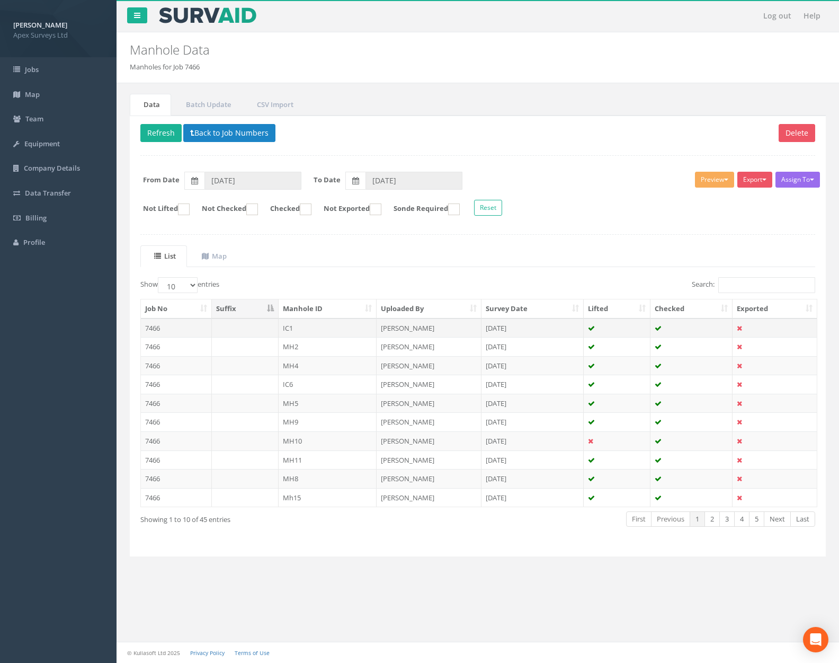
click at [222, 329] on td at bounding box center [245, 328] width 67 height 19
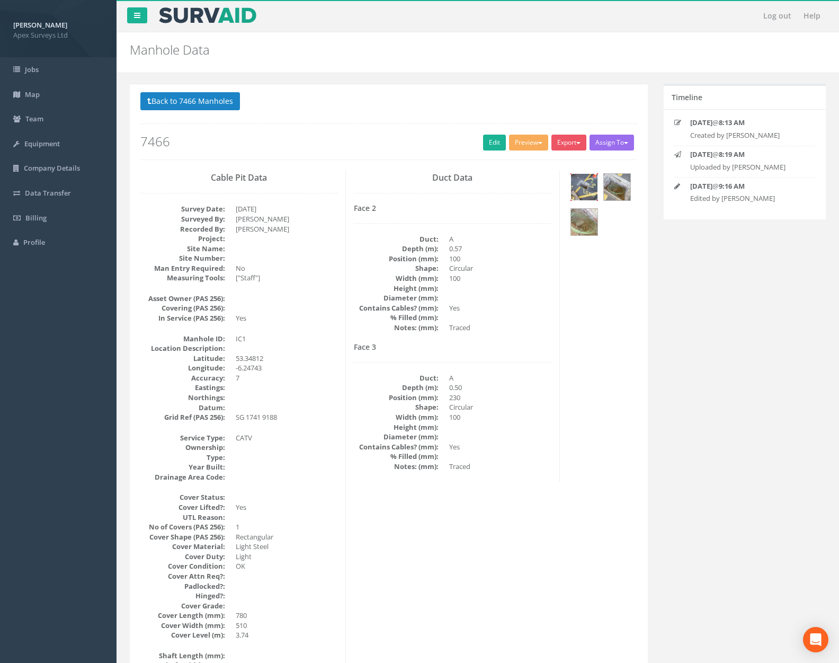
click at [585, 186] on img at bounding box center [584, 187] width 26 height 26
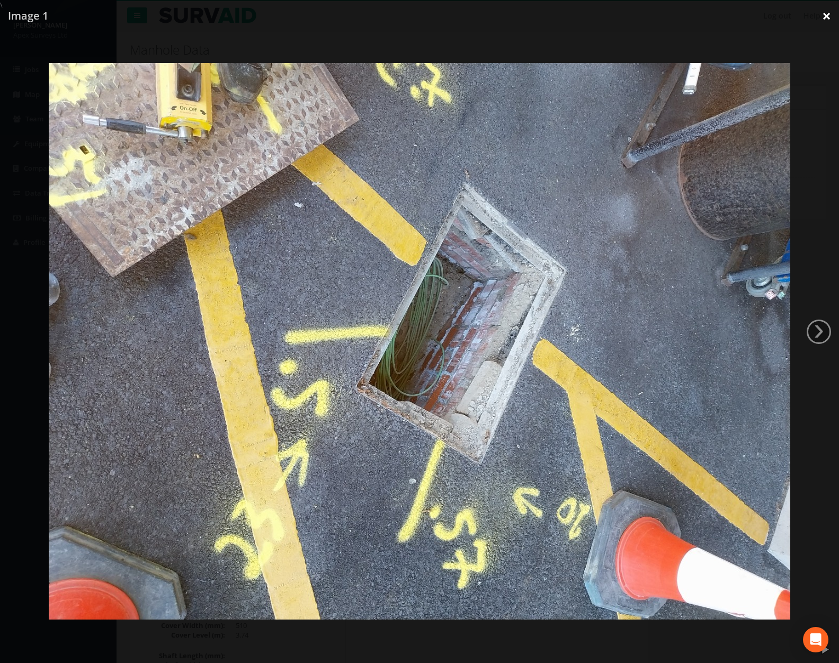
click at [824, 20] on link "×" at bounding box center [827, 16] width 25 height 32
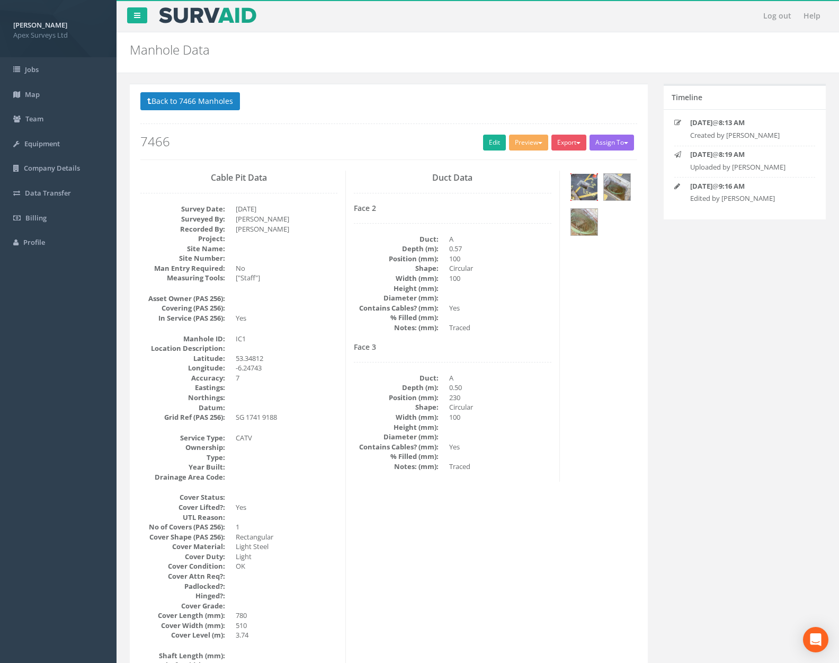
click at [591, 183] on img at bounding box center [584, 187] width 26 height 26
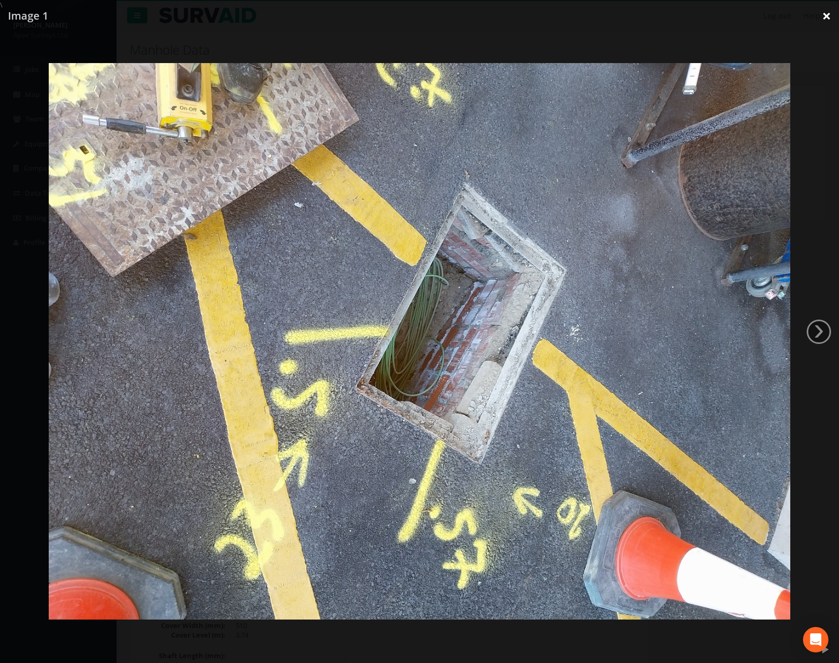
click at [821, 16] on link "×" at bounding box center [827, 16] width 25 height 32
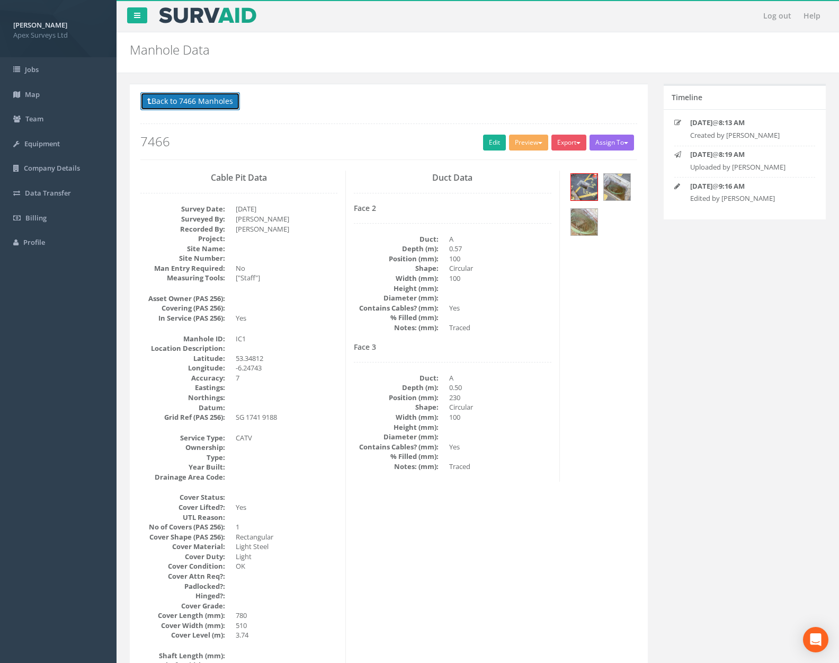
click at [205, 106] on button "Back to 7466 Manholes" at bounding box center [190, 101] width 100 height 18
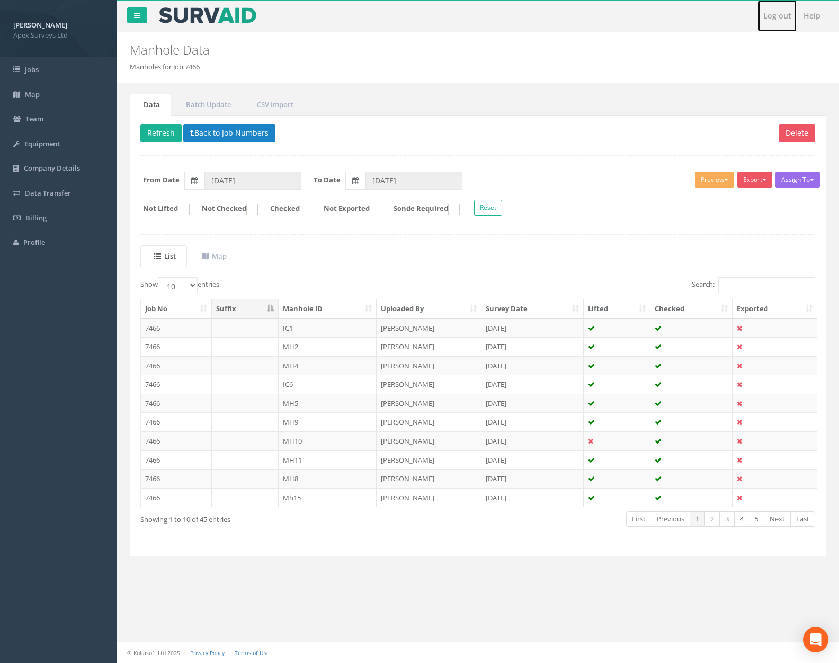
click at [786, 18] on link "Log out" at bounding box center [777, 16] width 39 height 32
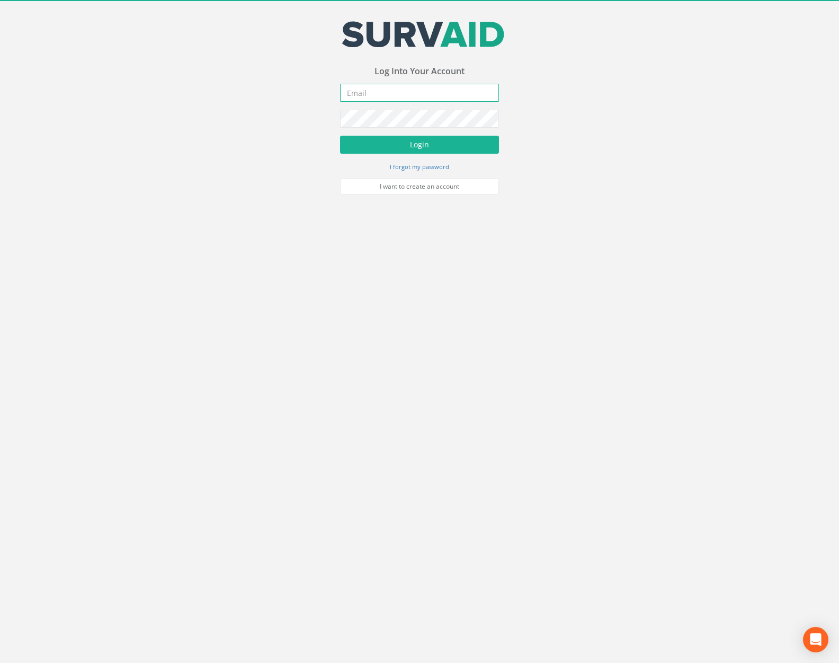
click at [444, 99] on input "email" at bounding box center [419, 93] width 159 height 18
type input "jimmy@pewtress.com"
click at [443, 138] on button "Login" at bounding box center [419, 145] width 159 height 18
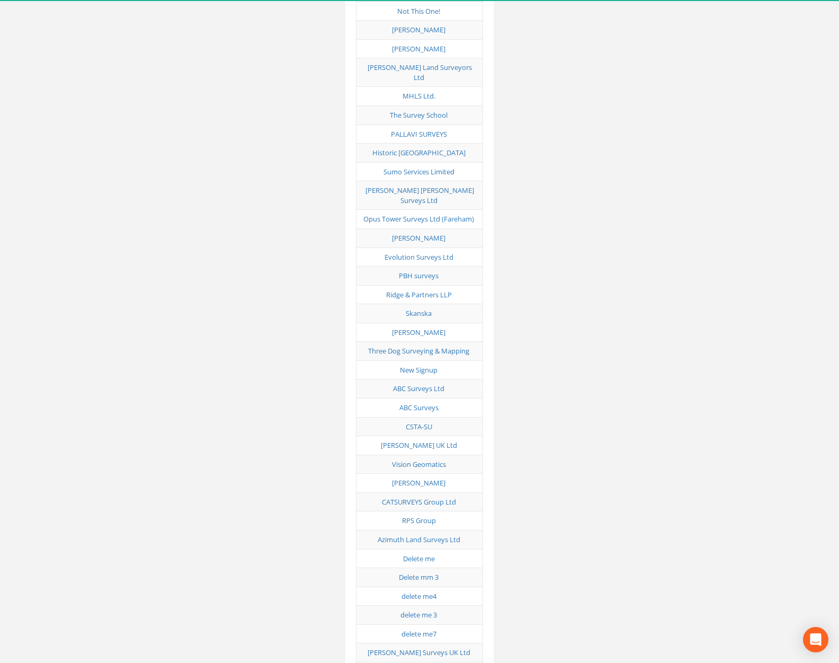
scroll to position [5241, 0]
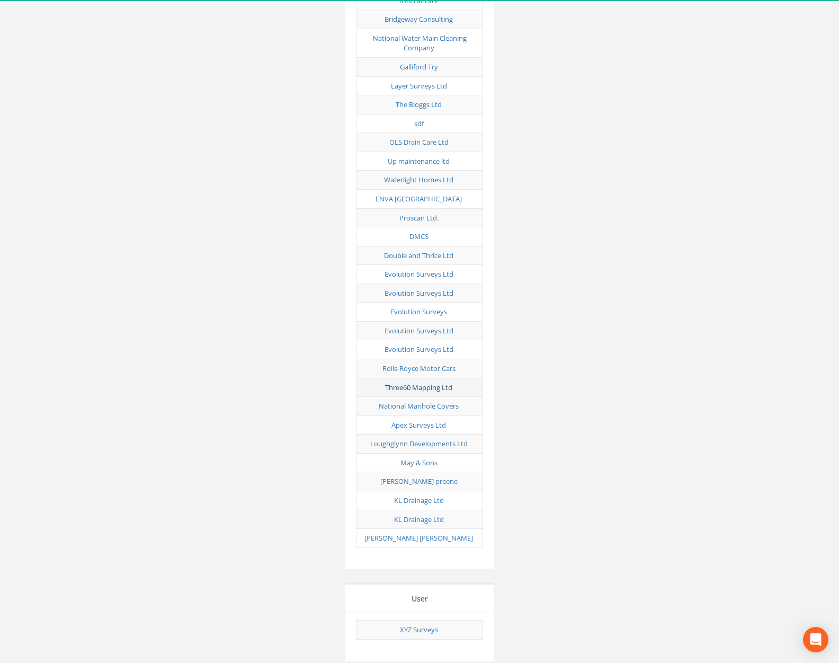
click at [431, 383] on link "Three60 Mapping Ltd" at bounding box center [418, 388] width 67 height 10
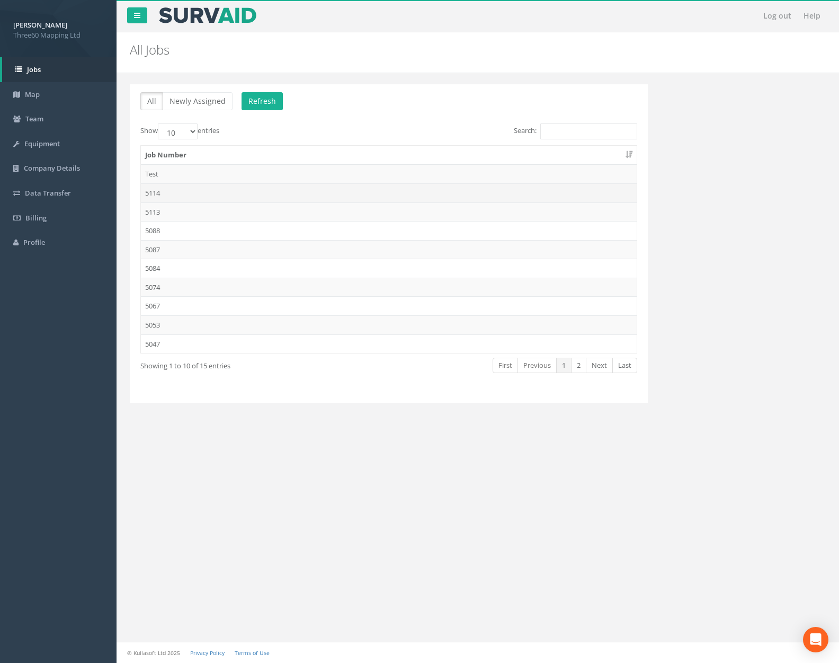
click at [224, 188] on td "5114" at bounding box center [389, 192] width 496 height 19
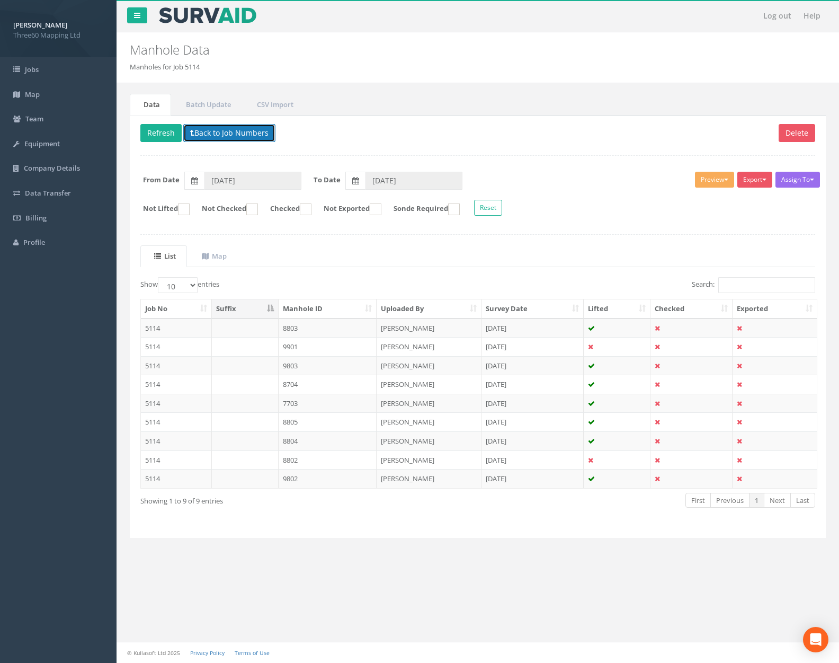
click at [234, 136] on button "Back to Job Numbers" at bounding box center [229, 133] width 92 height 18
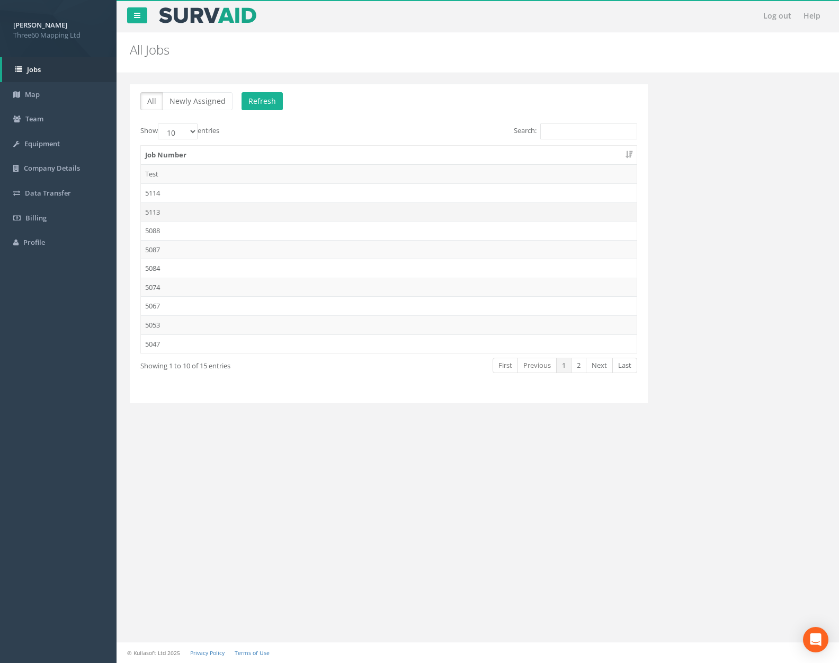
click at [218, 203] on td "5113" at bounding box center [389, 211] width 496 height 19
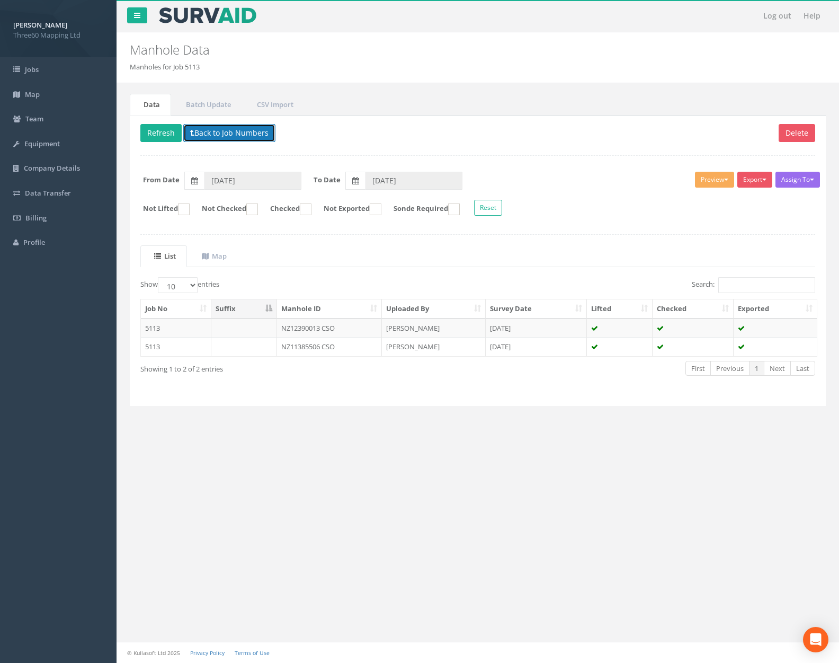
click at [233, 133] on button "Back to Job Numbers" at bounding box center [229, 133] width 92 height 18
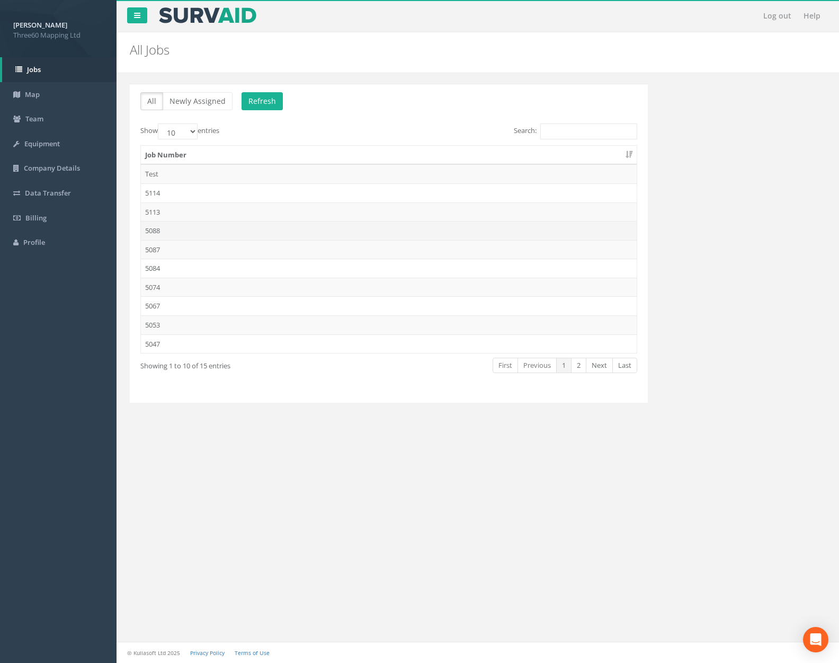
click at [209, 231] on td "5088" at bounding box center [389, 230] width 496 height 19
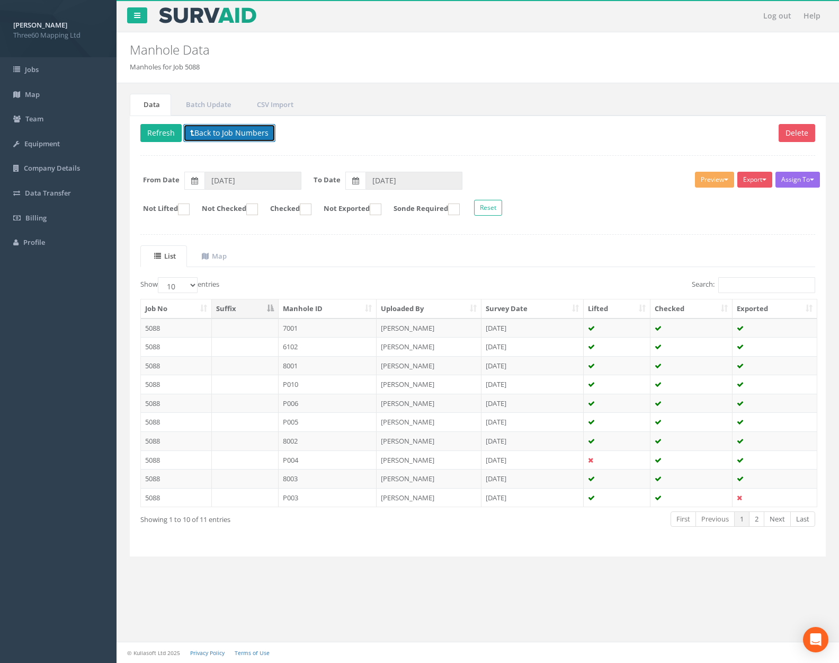
click at [238, 135] on button "Back to Job Numbers" at bounding box center [229, 133] width 92 height 18
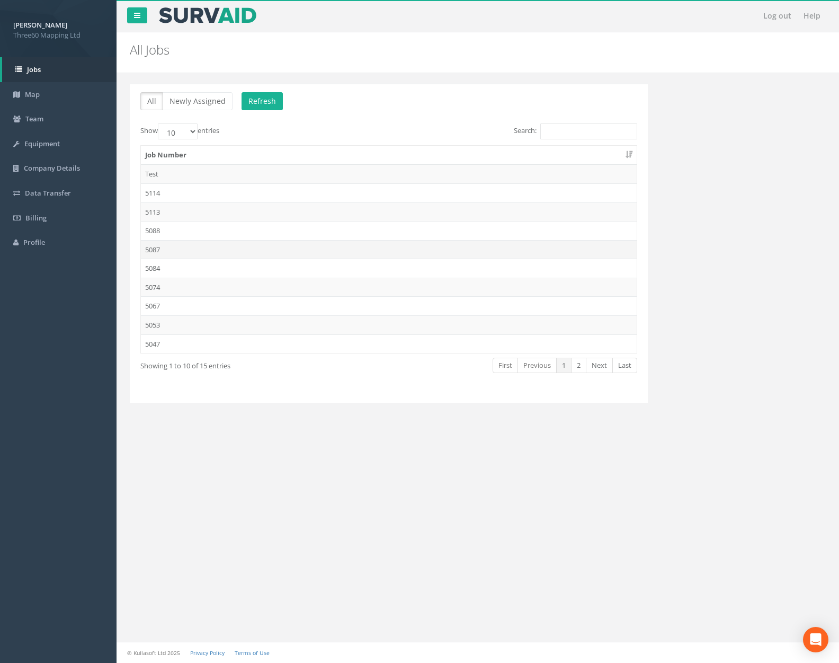
click at [211, 243] on td "5087" at bounding box center [389, 249] width 496 height 19
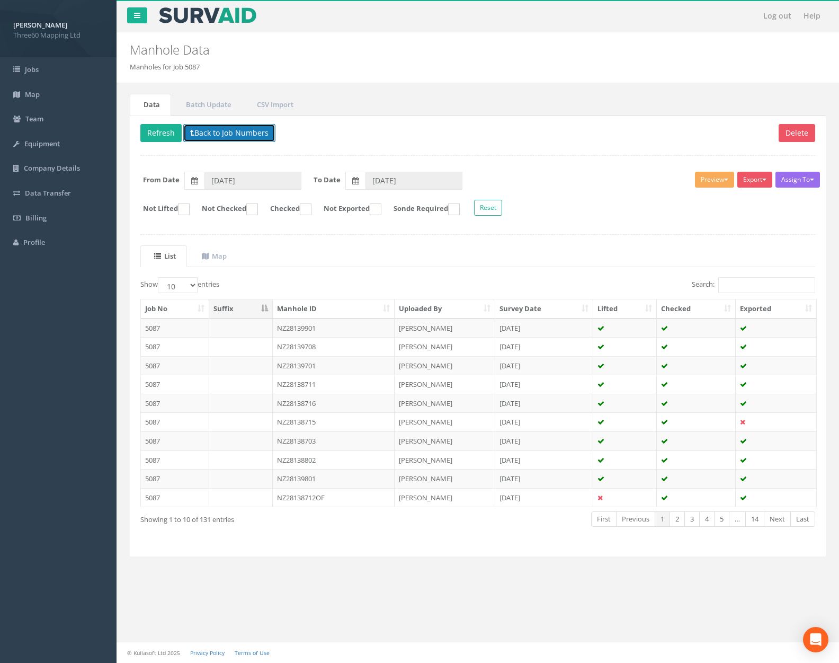
click at [238, 135] on button "Back to Job Numbers" at bounding box center [229, 133] width 92 height 18
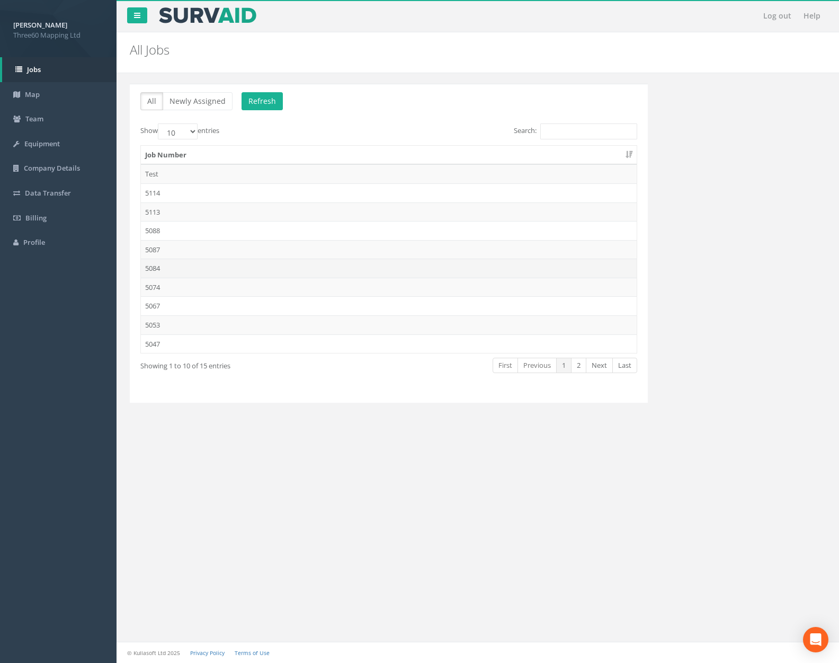
click at [210, 268] on td "5084" at bounding box center [389, 268] width 496 height 19
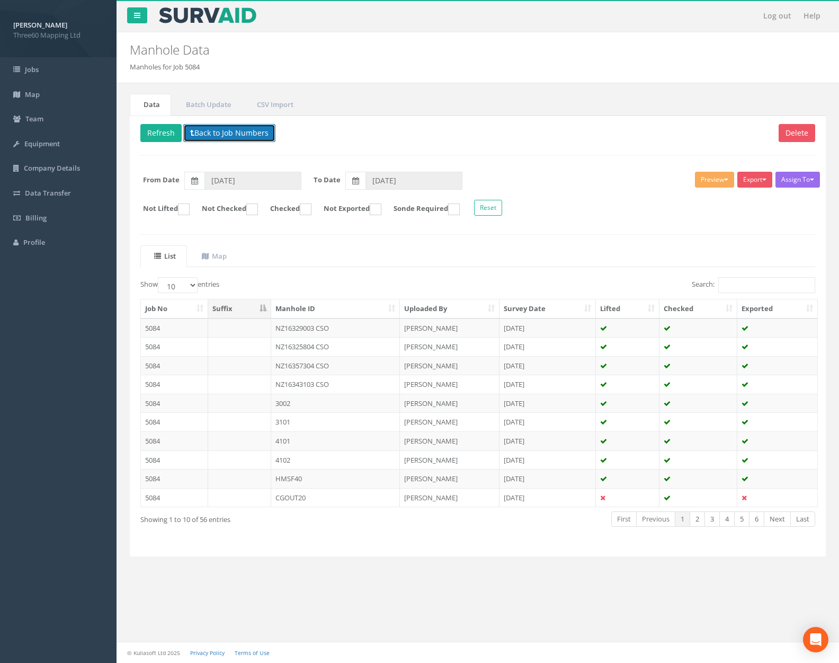
click at [233, 133] on button "Back to Job Numbers" at bounding box center [229, 133] width 92 height 18
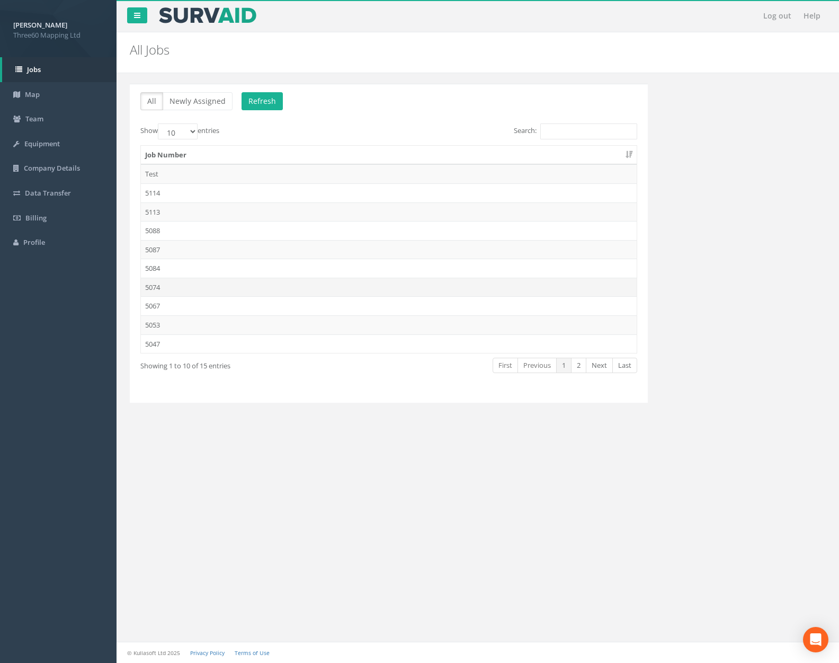
click at [213, 285] on td "5074" at bounding box center [389, 287] width 496 height 19
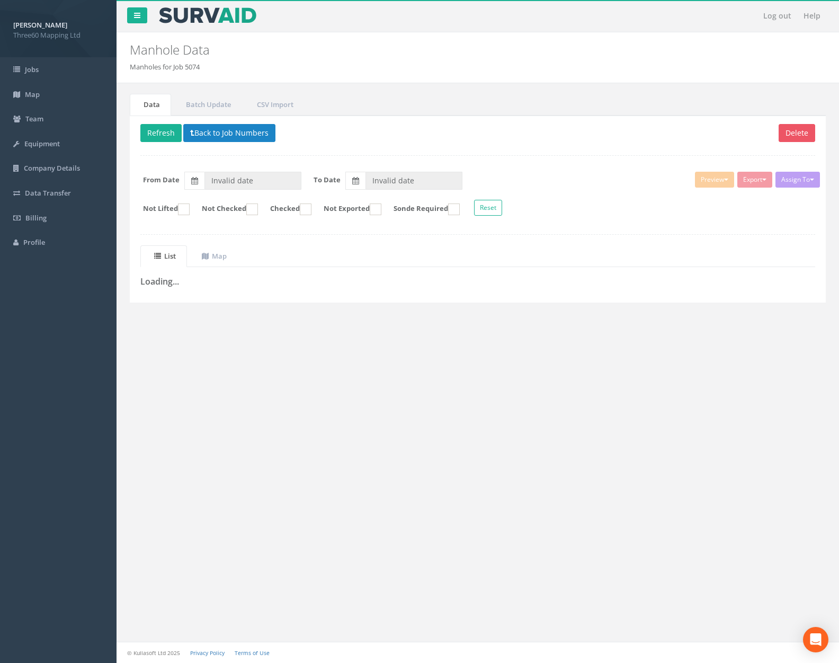
type input "04/09/2025"
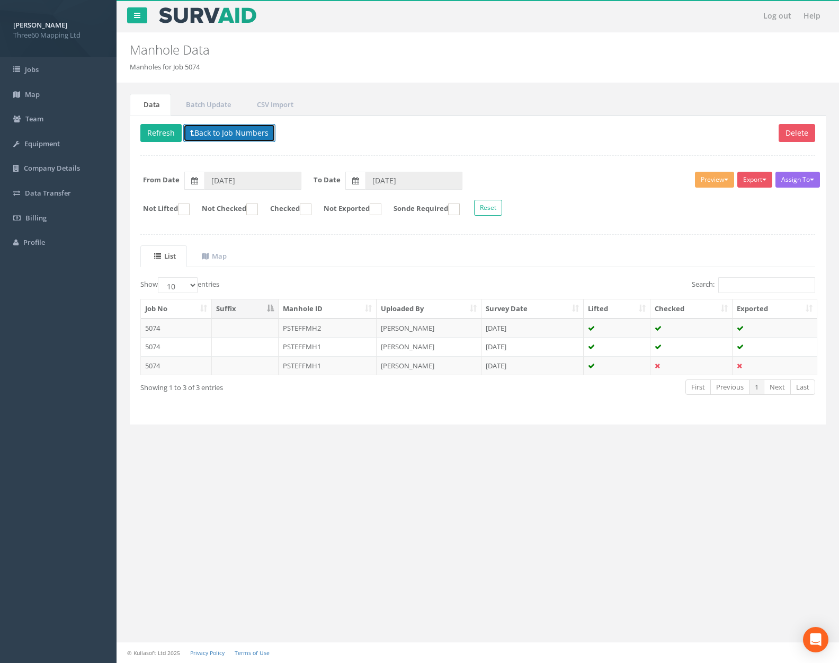
click at [234, 134] on button "Back to Job Numbers" at bounding box center [229, 133] width 92 height 18
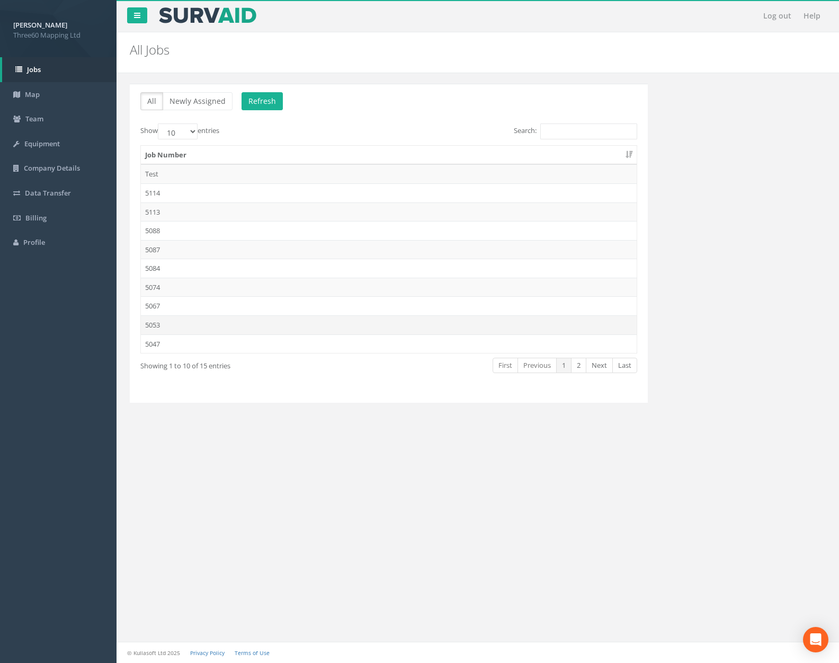
click at [214, 323] on td "5053" at bounding box center [389, 324] width 496 height 19
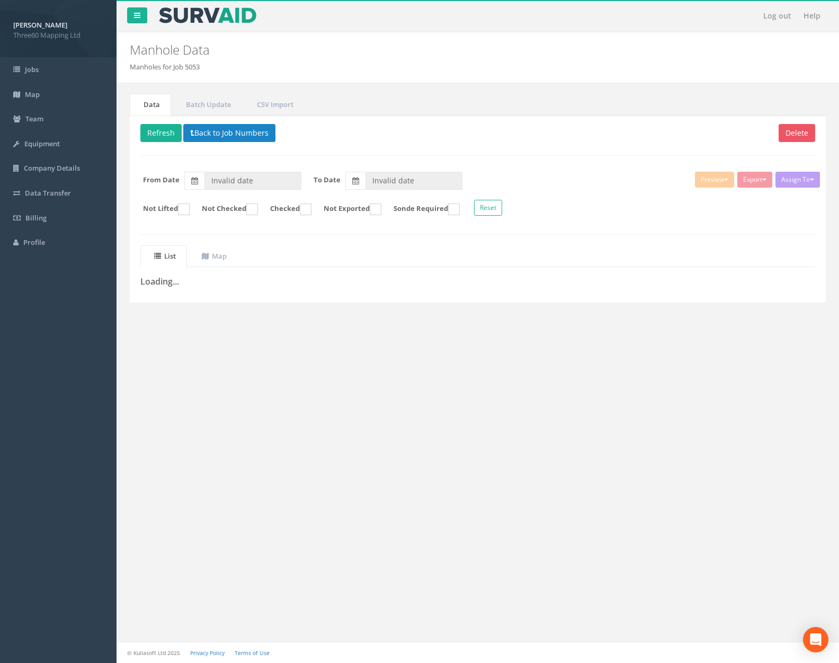
type input "30/07/2025"
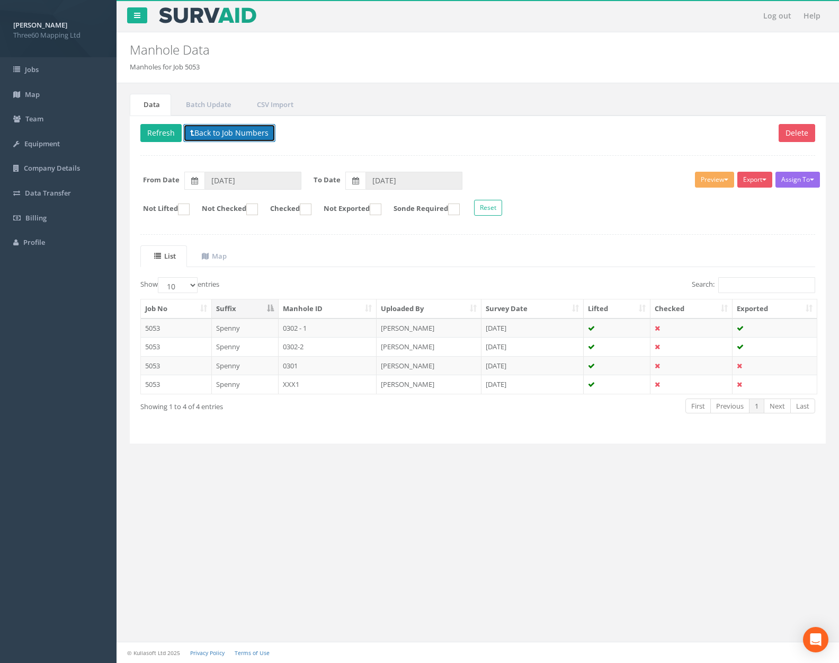
click at [236, 136] on button "Back to Job Numbers" at bounding box center [229, 133] width 92 height 18
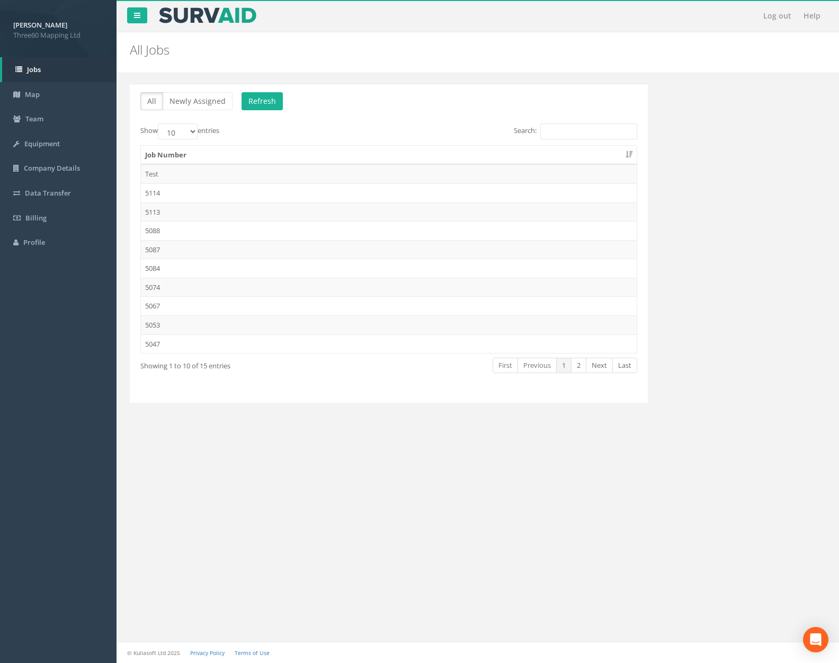
click at [231, 336] on td "5047" at bounding box center [389, 343] width 496 height 19
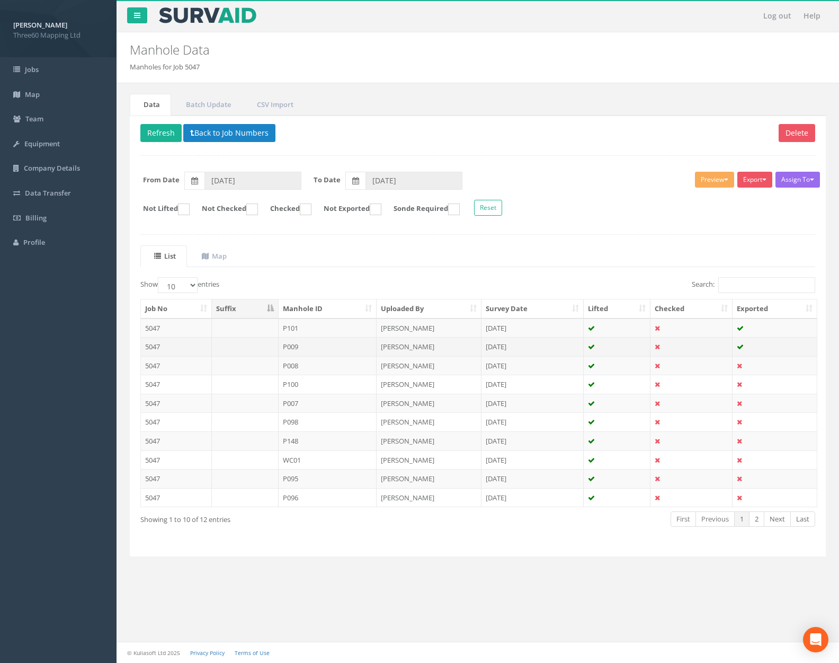
click at [577, 353] on td "31 Jul 2025" at bounding box center [533, 346] width 102 height 19
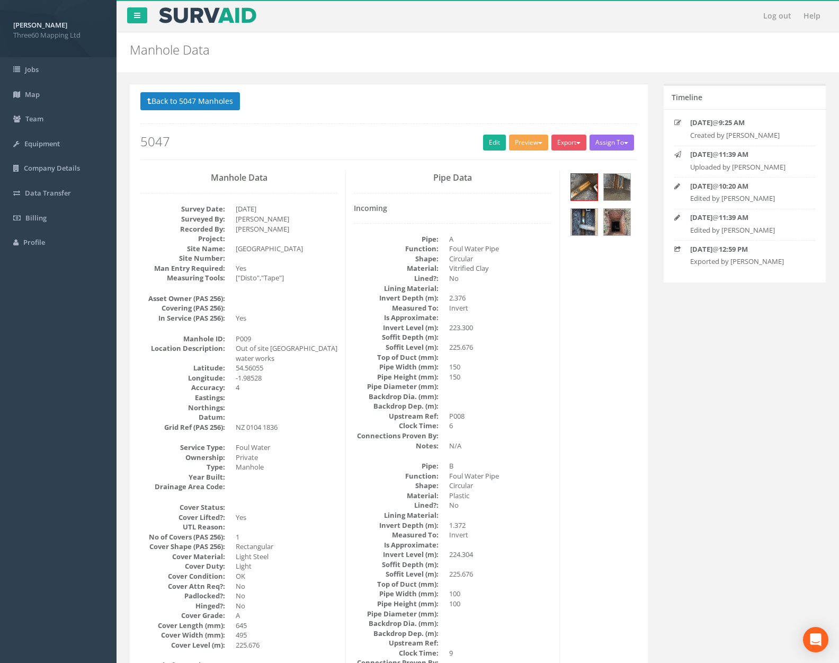
click at [524, 138] on button "Preview" at bounding box center [528, 143] width 39 height 16
click at [525, 162] on link "360 Manhole" at bounding box center [509, 164] width 81 height 16
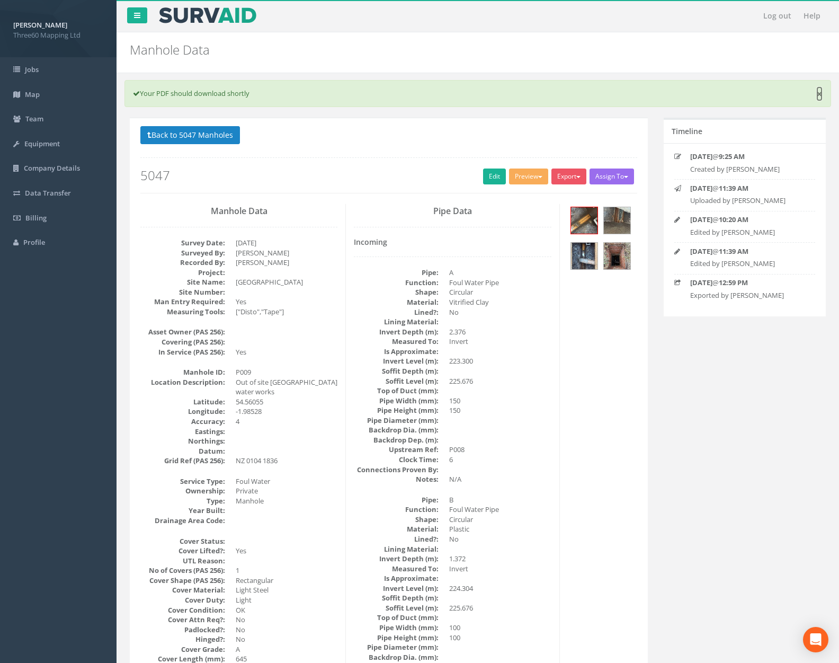
click at [819, 94] on link "×" at bounding box center [820, 94] width 6 height 11
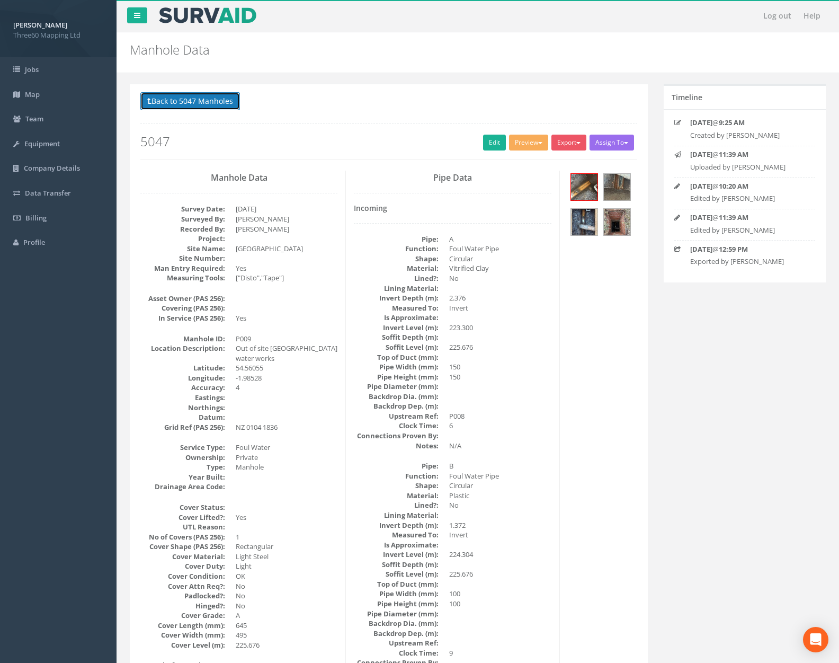
click at [185, 105] on button "Back to 5047 Manholes" at bounding box center [190, 101] width 100 height 18
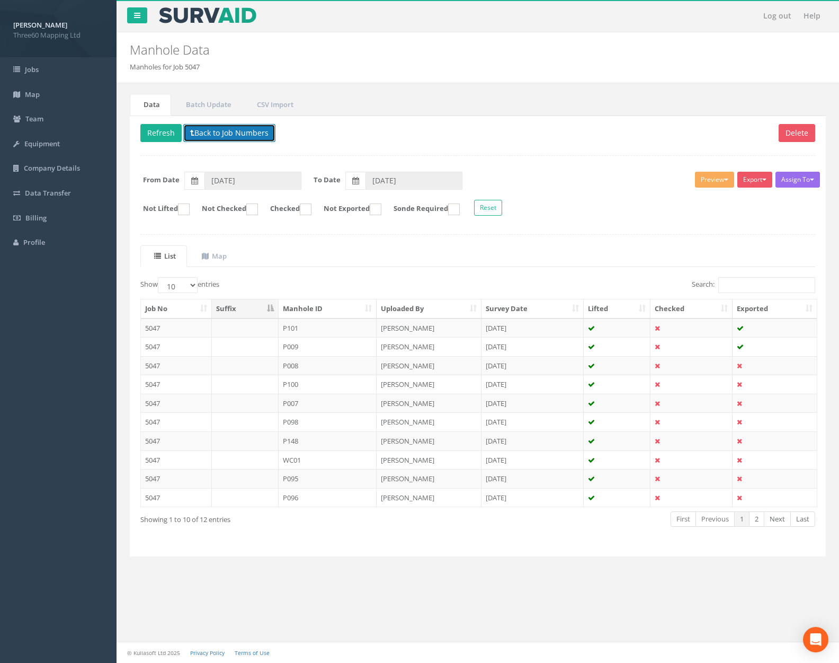
click at [206, 130] on button "Back to Job Numbers" at bounding box center [229, 133] width 92 height 18
